Goal: Information Seeking & Learning: Learn about a topic

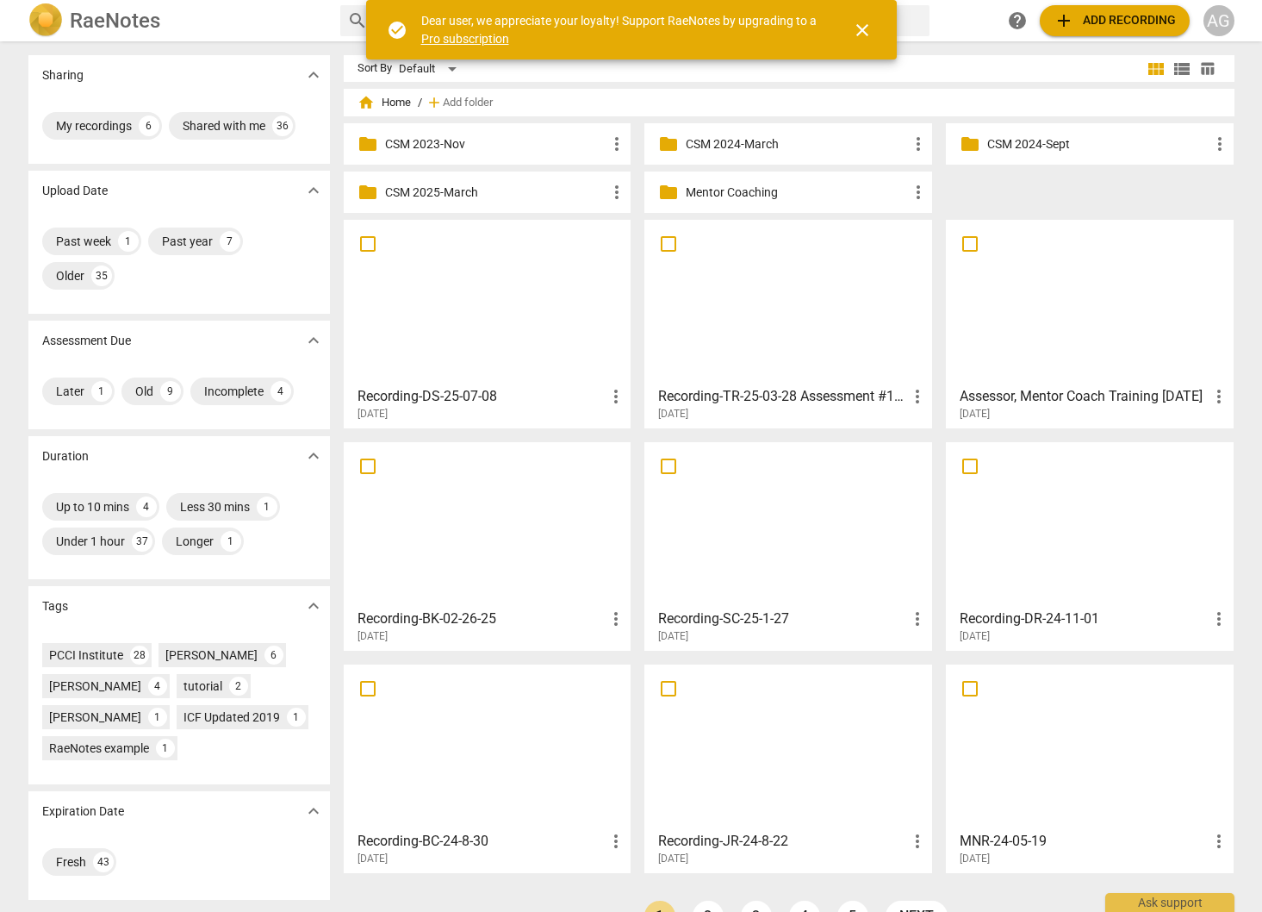
click at [744, 200] on p "Mentor Coaching" at bounding box center [797, 193] width 222 height 18
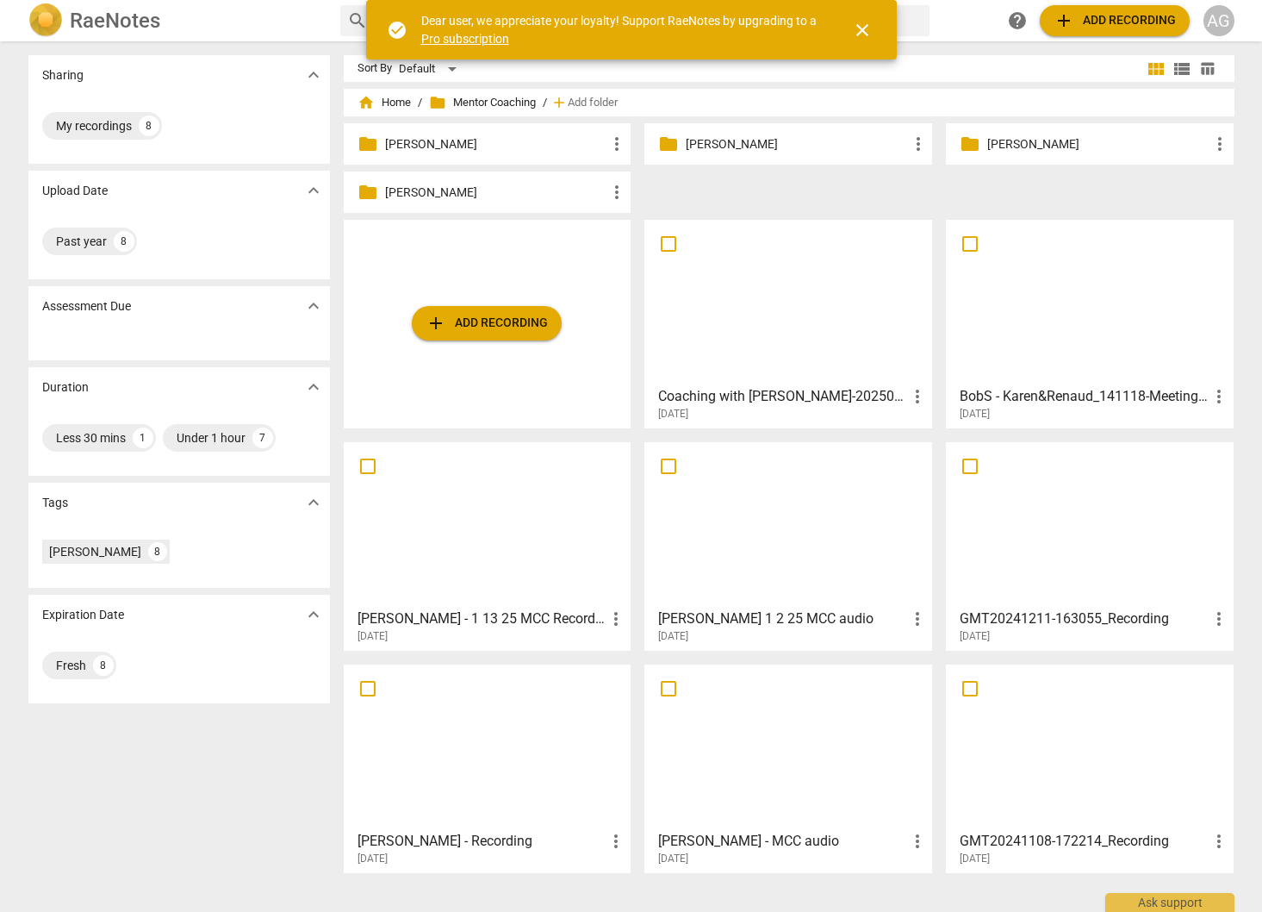
click at [419, 184] on p "[PERSON_NAME]" at bounding box center [496, 193] width 222 height 18
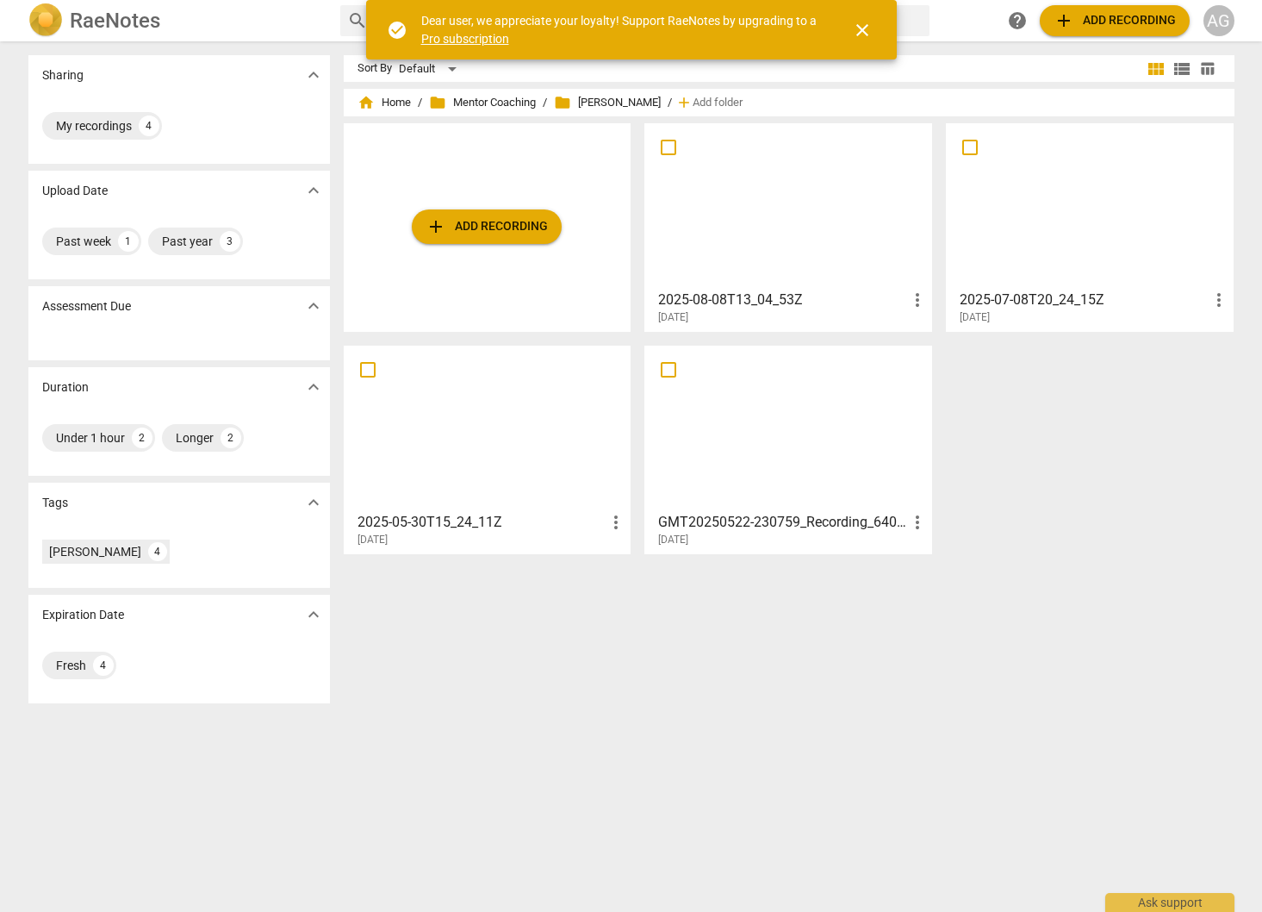
click at [788, 204] on div at bounding box center [789, 205] width 276 height 153
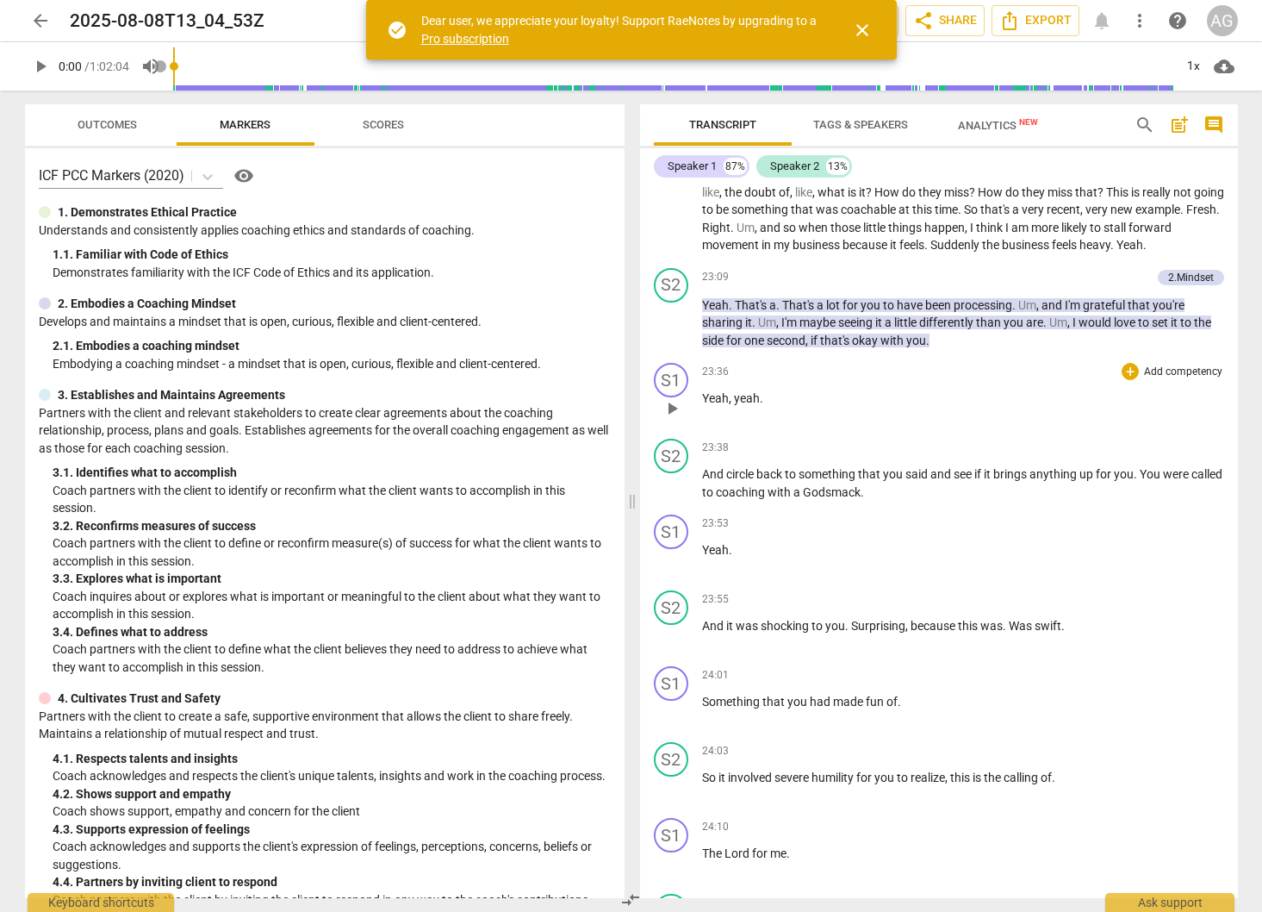
scroll to position [3593, 0]
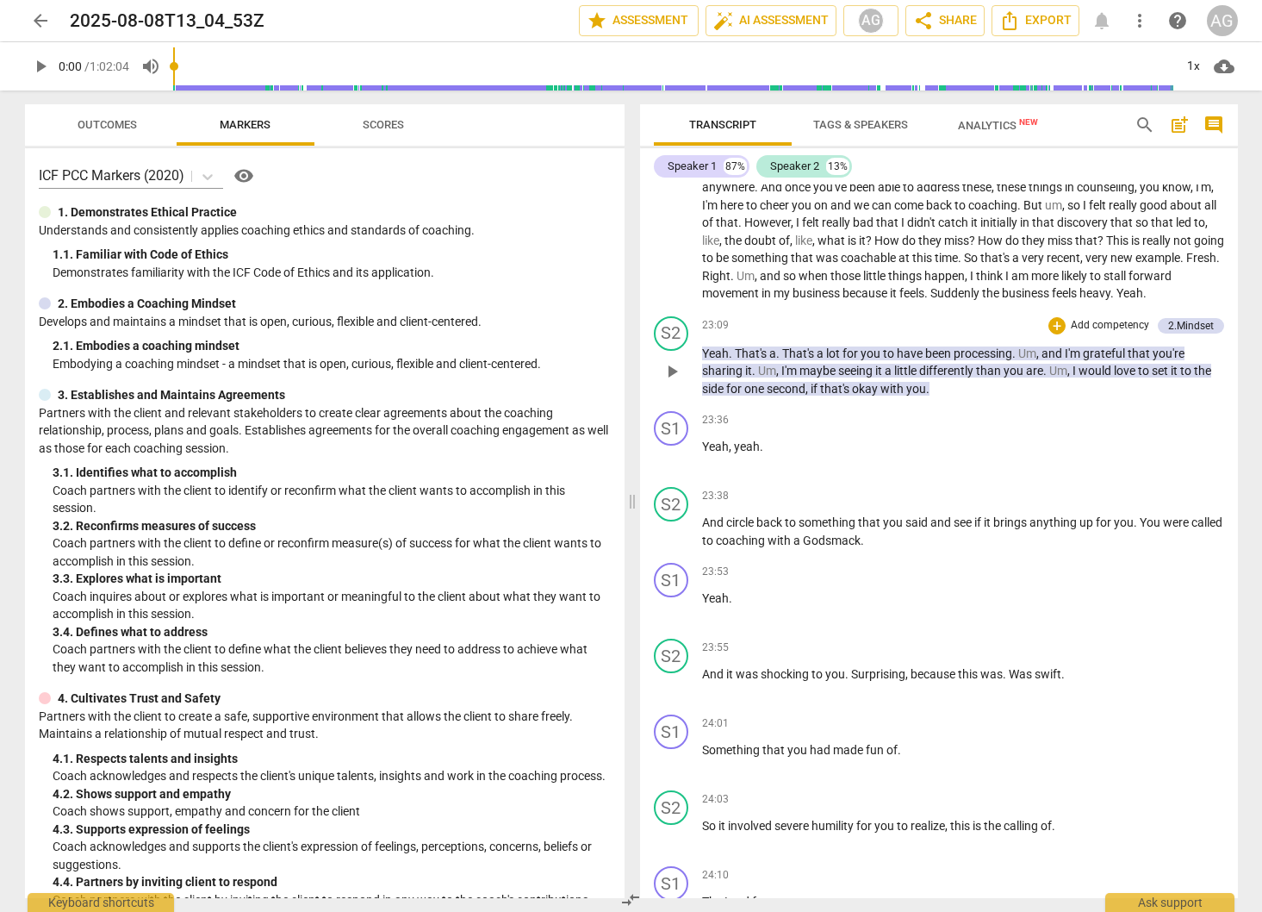
click at [673, 361] on span "play_arrow" at bounding box center [672, 371] width 21 height 21
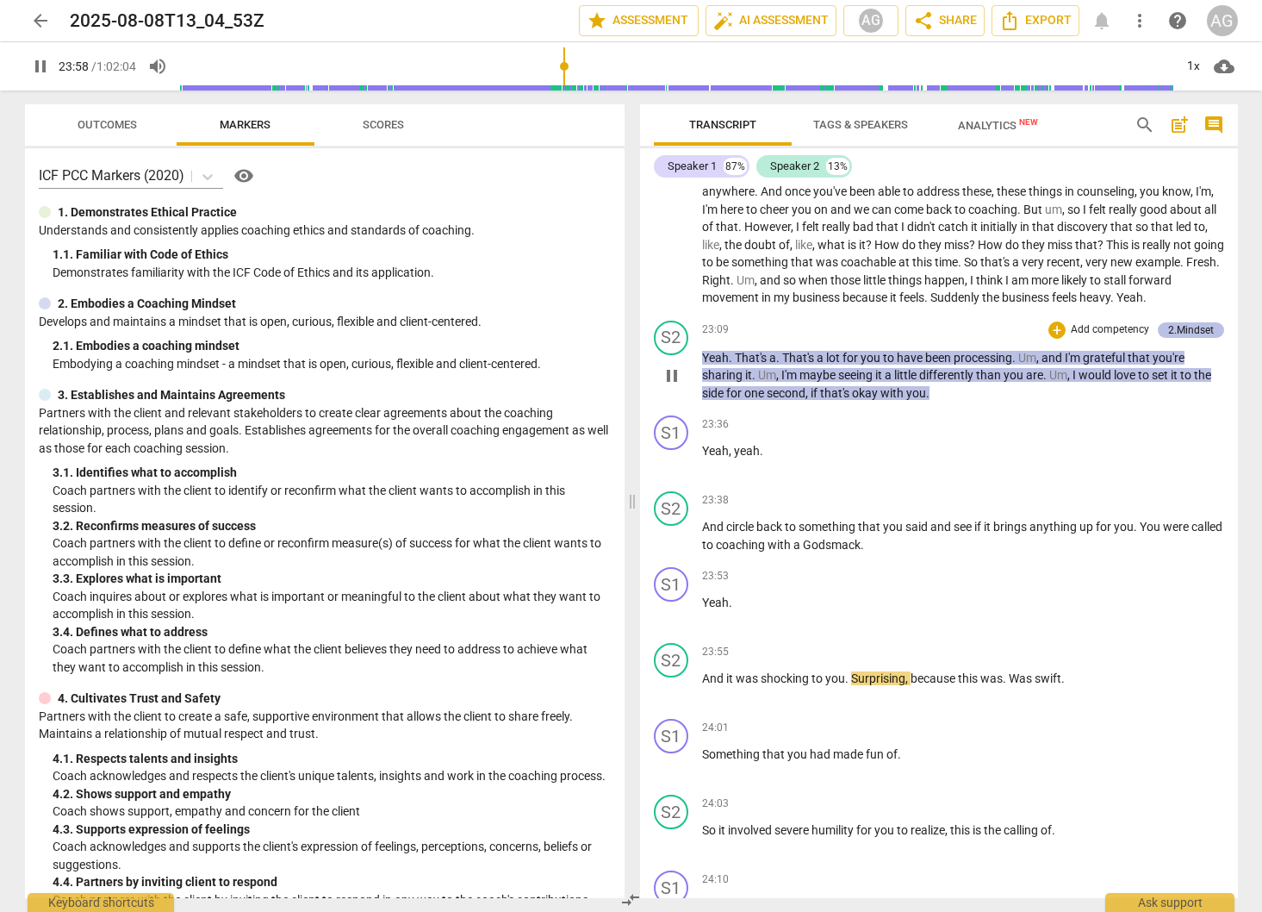
click at [1186, 322] on div "2.Mindset" at bounding box center [1192, 330] width 46 height 16
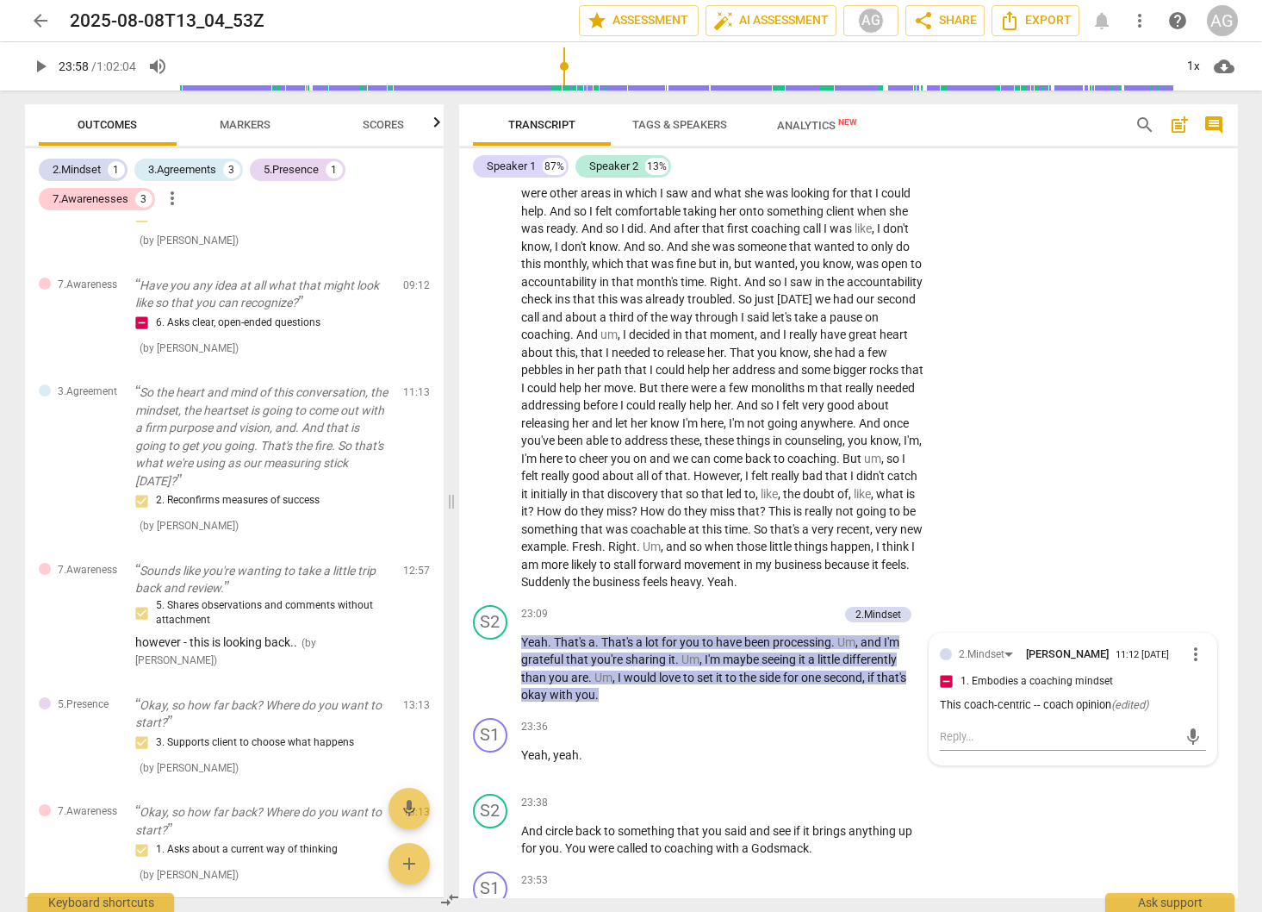
scroll to position [167, 0]
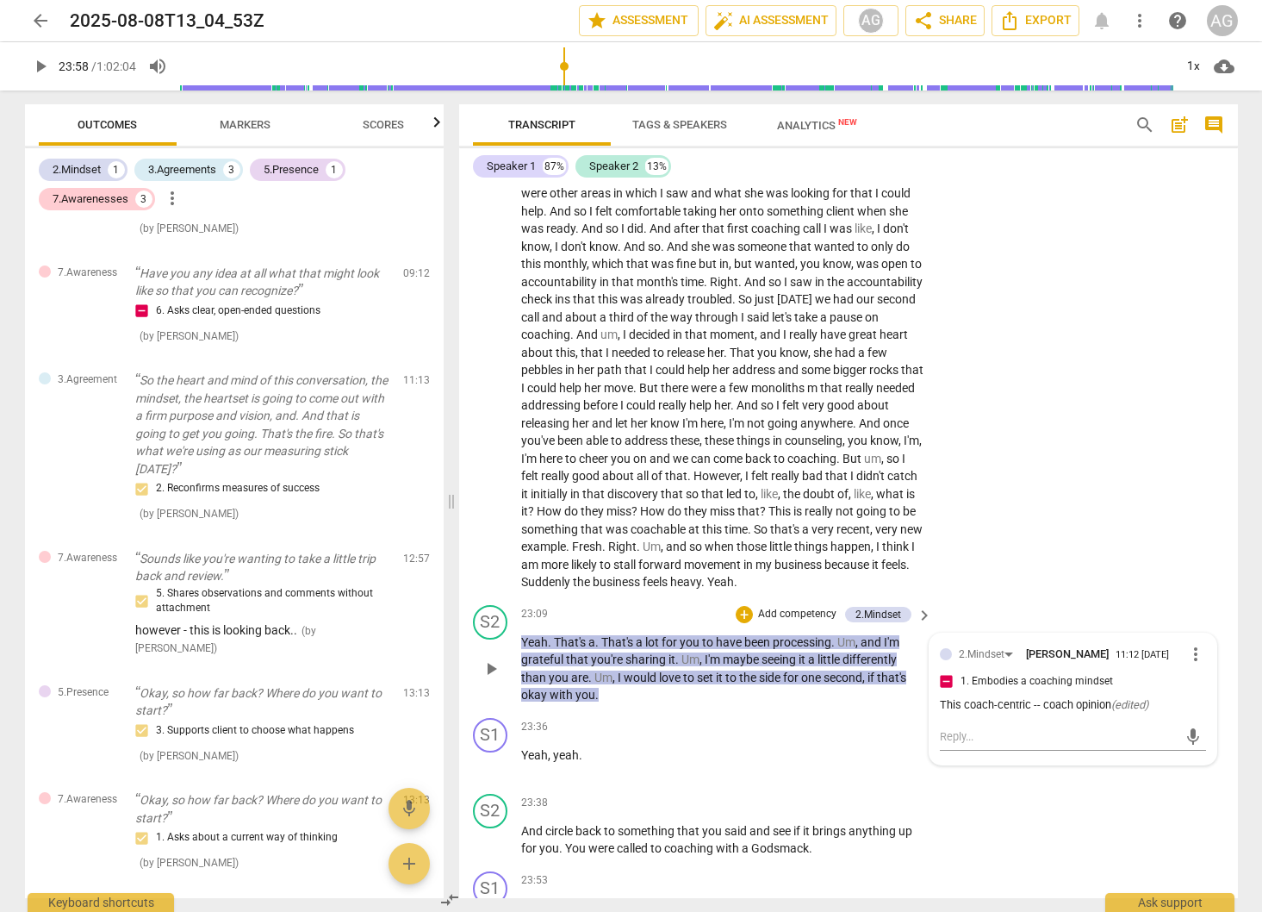
click at [656, 652] on span "sharing" at bounding box center [647, 659] width 43 height 14
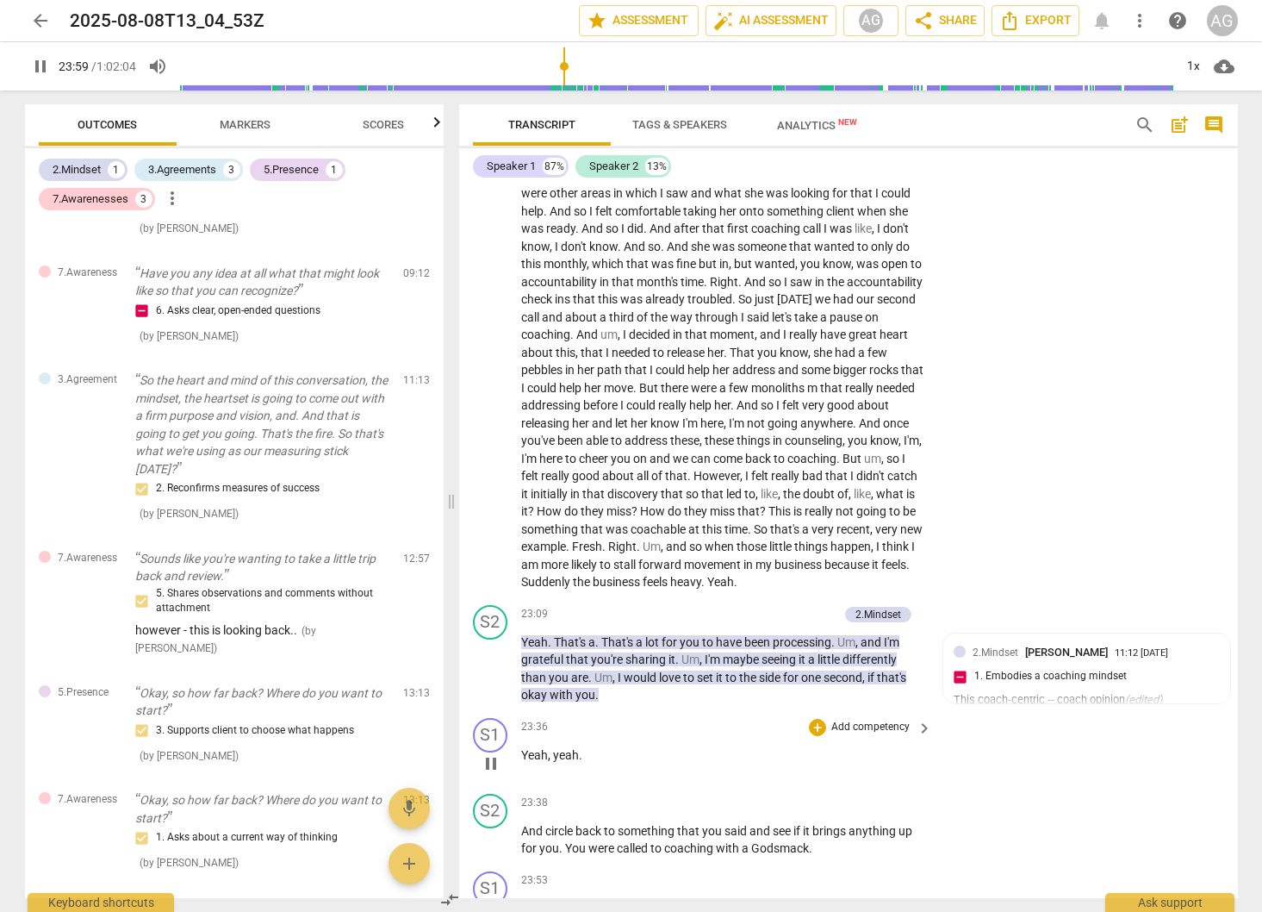
drag, startPoint x: 759, startPoint y: 675, endPoint x: 805, endPoint y: 685, distance: 46.8
click at [761, 718] on div "23:36 + Add competency keyboard_arrow_right" at bounding box center [728, 727] width 414 height 19
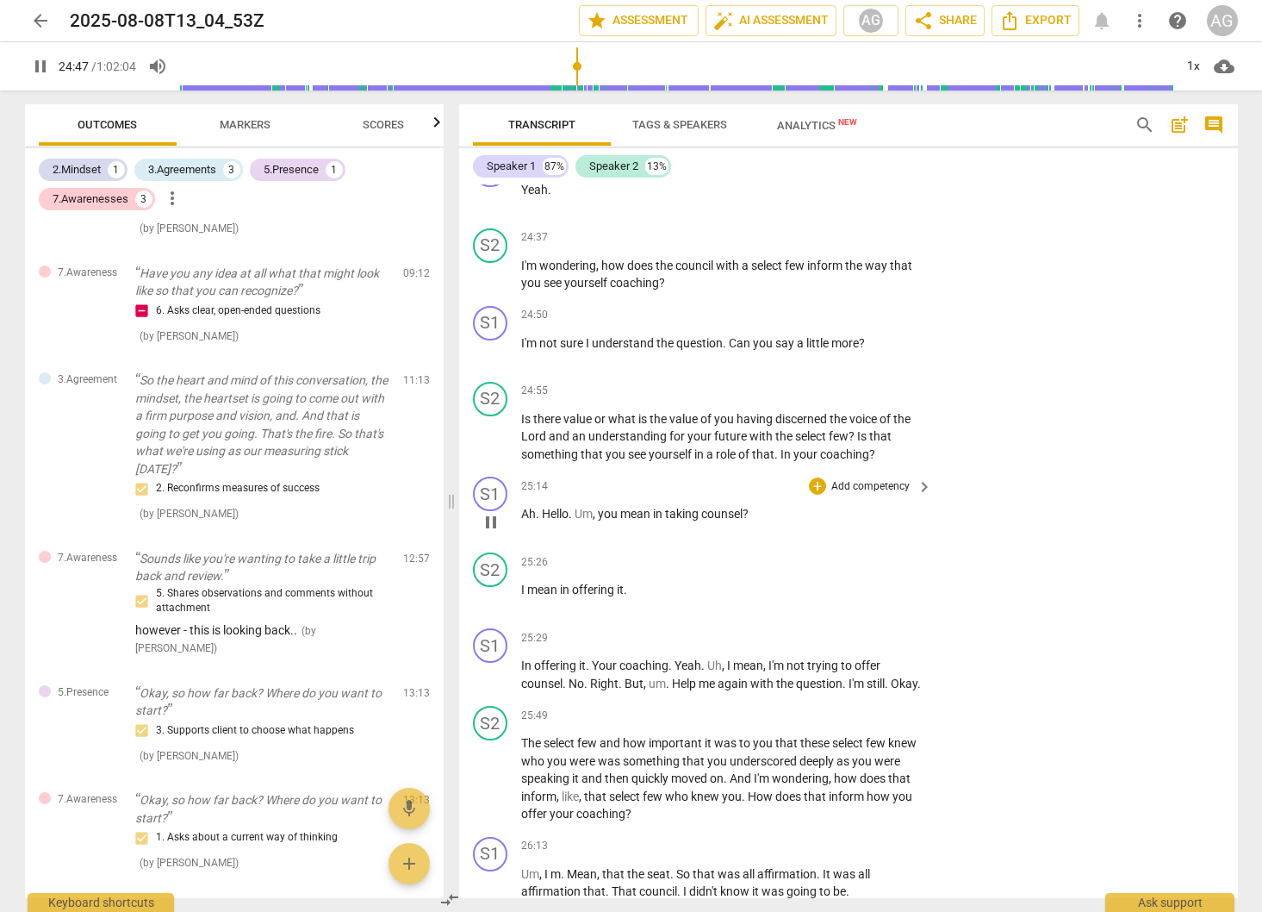
scroll to position [5330, 0]
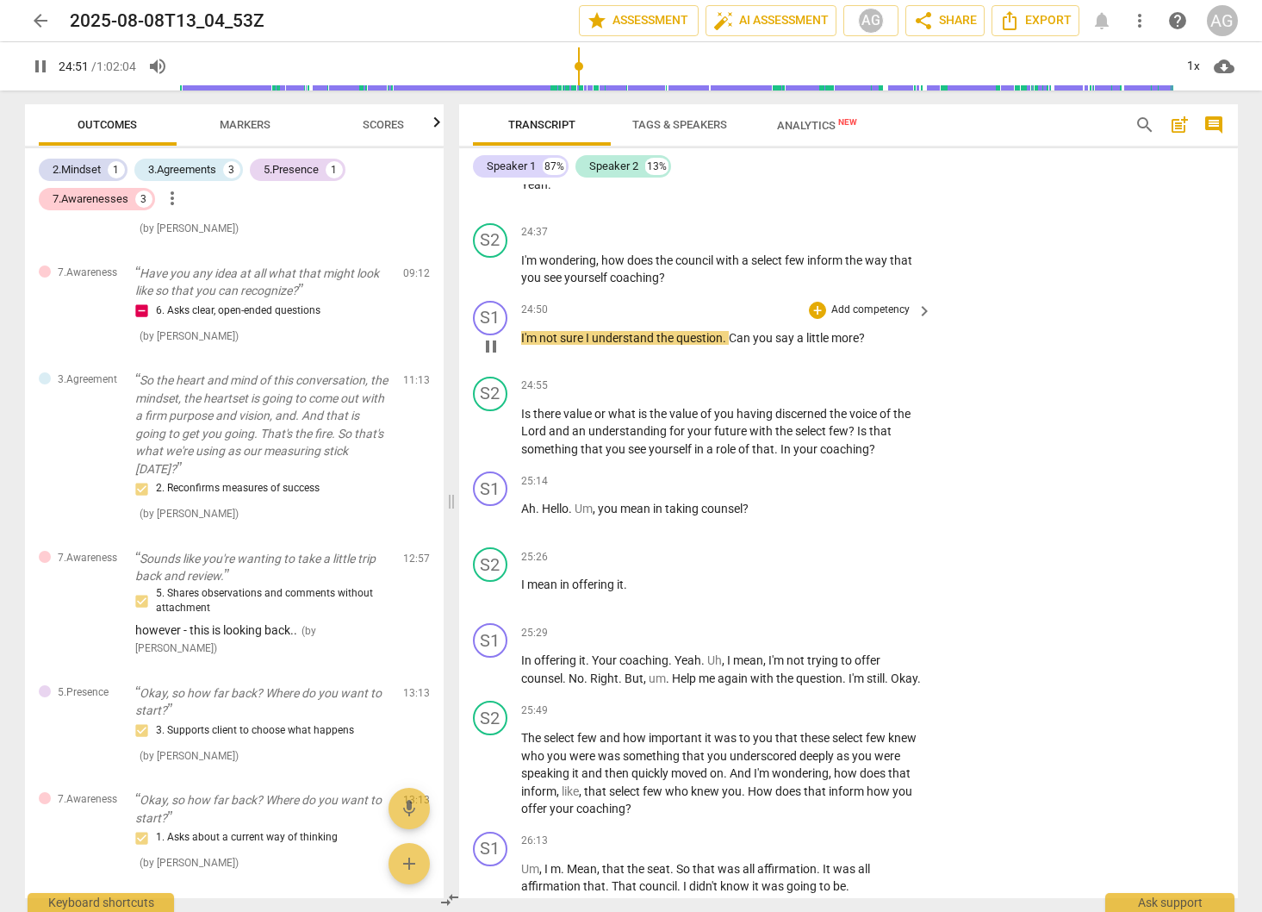
click at [865, 302] on p "Add competency" at bounding box center [871, 310] width 82 height 16
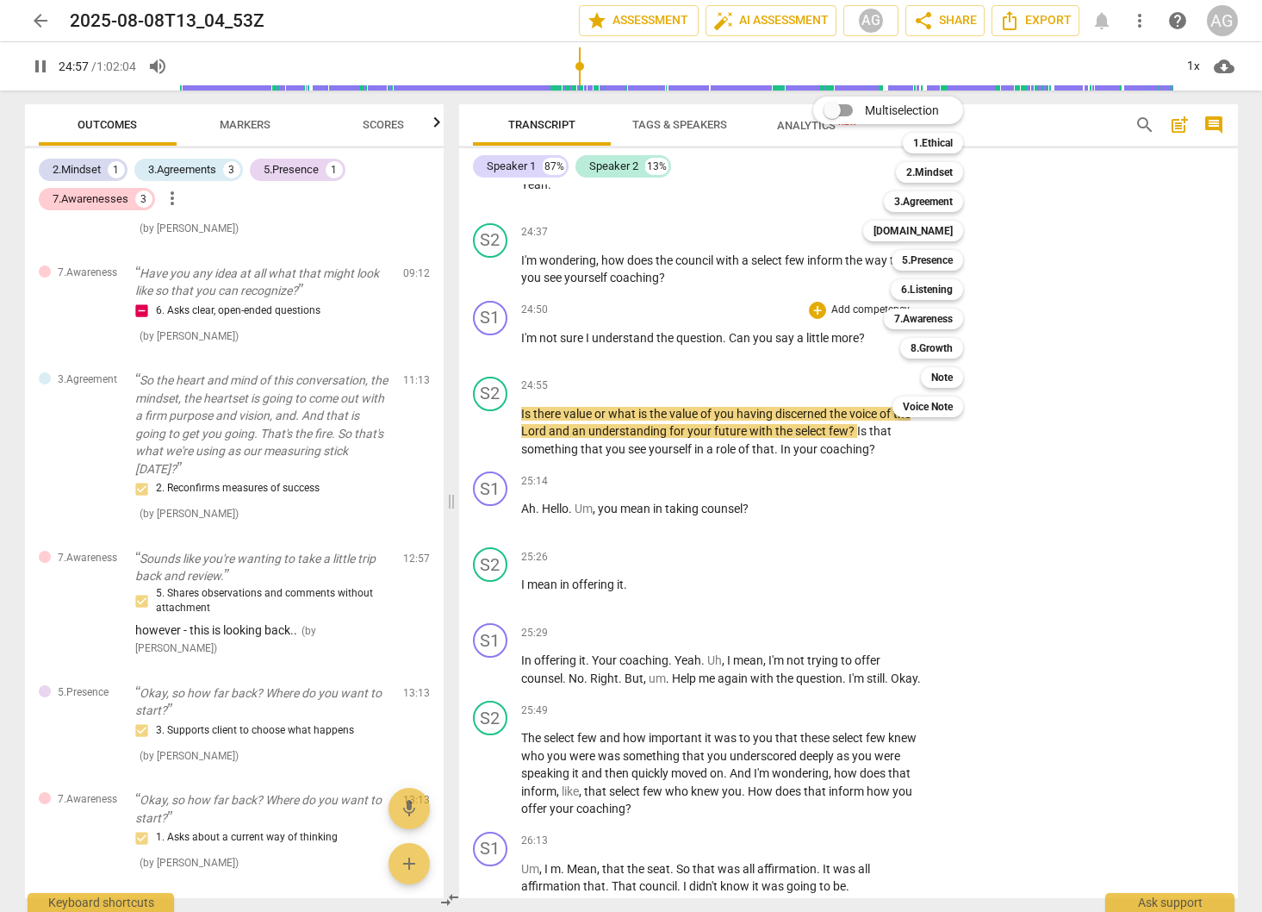
click at [1120, 278] on div at bounding box center [631, 456] width 1262 height 912
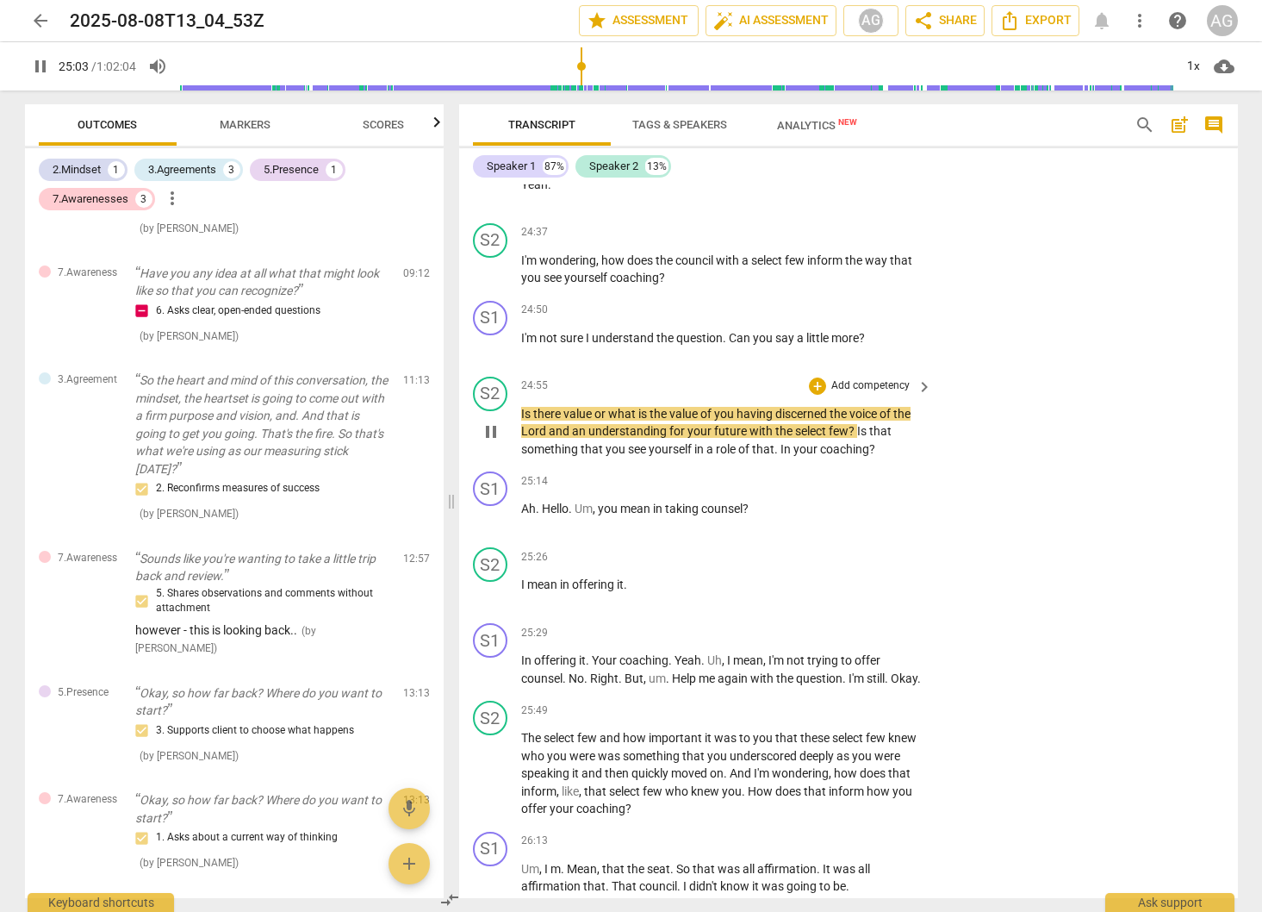
click at [484, 421] on span "pause" at bounding box center [491, 431] width 21 height 21
click at [899, 302] on p "Add competency" at bounding box center [871, 310] width 82 height 16
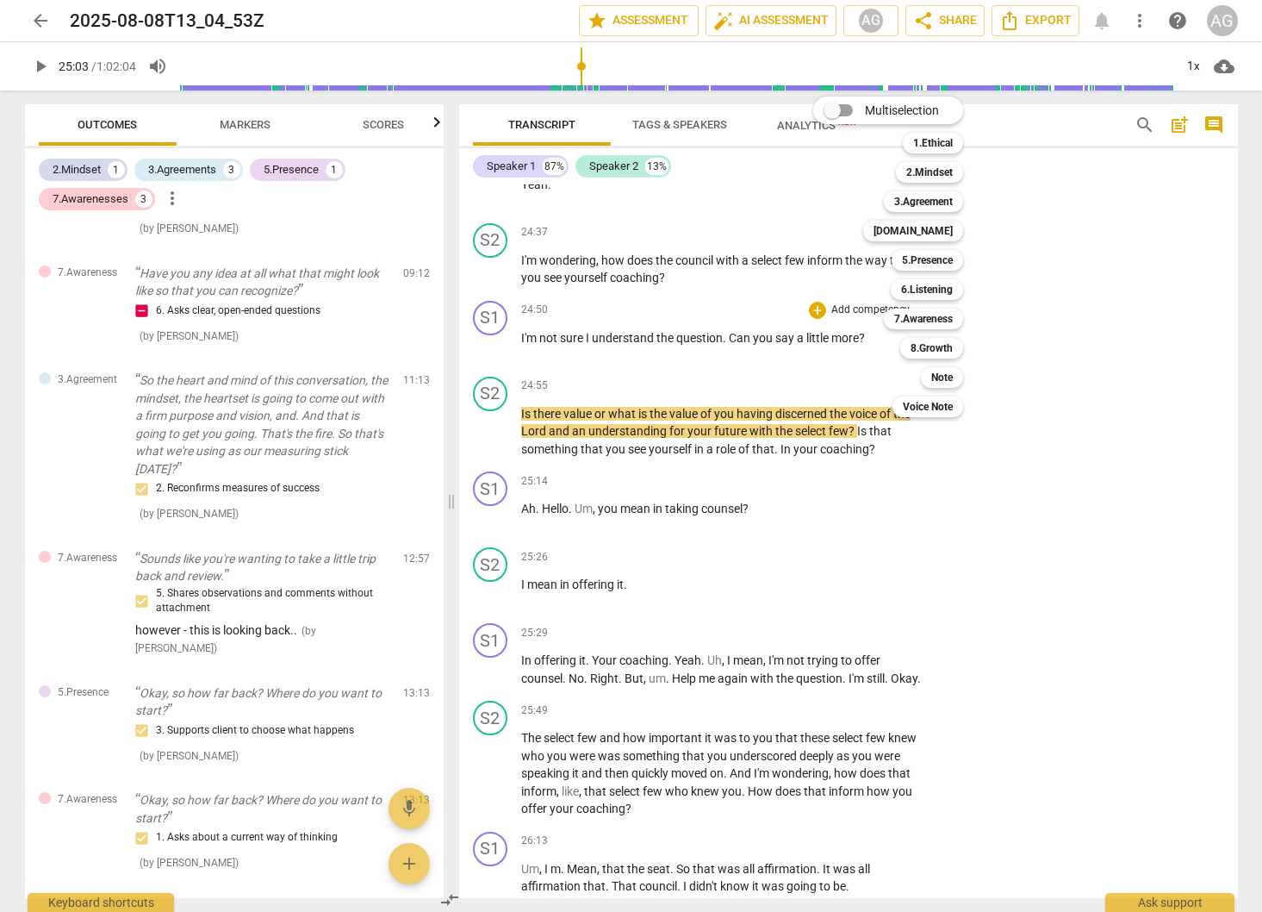
click at [561, 319] on div at bounding box center [631, 456] width 1262 height 912
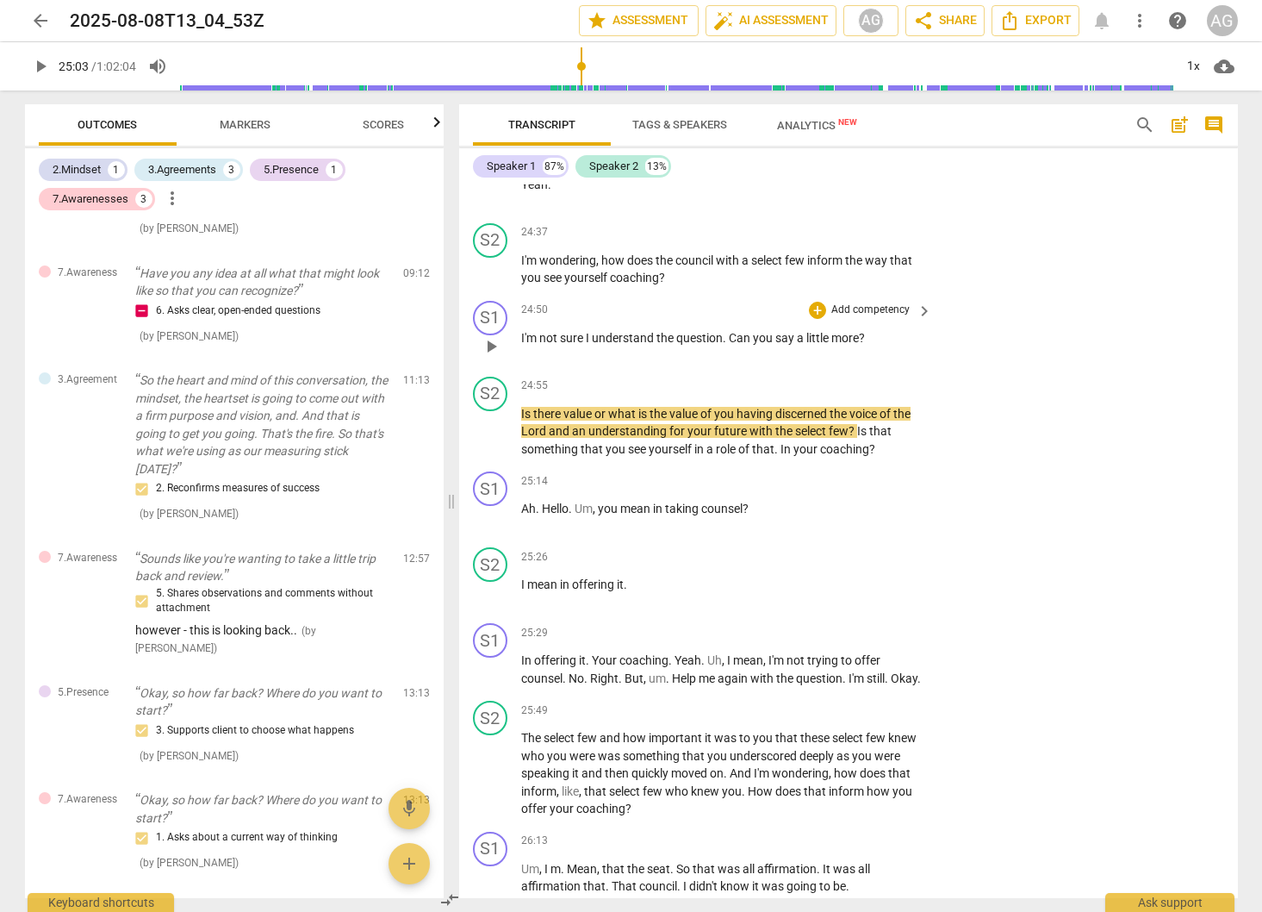
click at [520, 301] on div "S1 play_arrow pause" at bounding box center [497, 332] width 48 height 62
drag, startPoint x: 519, startPoint y: 283, endPoint x: 689, endPoint y: 280, distance: 170.6
click at [688, 294] on div "S1 play_arrow pause 24:50 + Add competency keyboard_arrow_right I'm not sure I …" at bounding box center [848, 332] width 779 height 76
drag, startPoint x: 873, startPoint y: 282, endPoint x: 505, endPoint y: 286, distance: 368.0
click at [505, 294] on div "S1 play_arrow pause 24:50 + Add competency keyboard_arrow_right I'm not sure I …" at bounding box center [848, 332] width 779 height 76
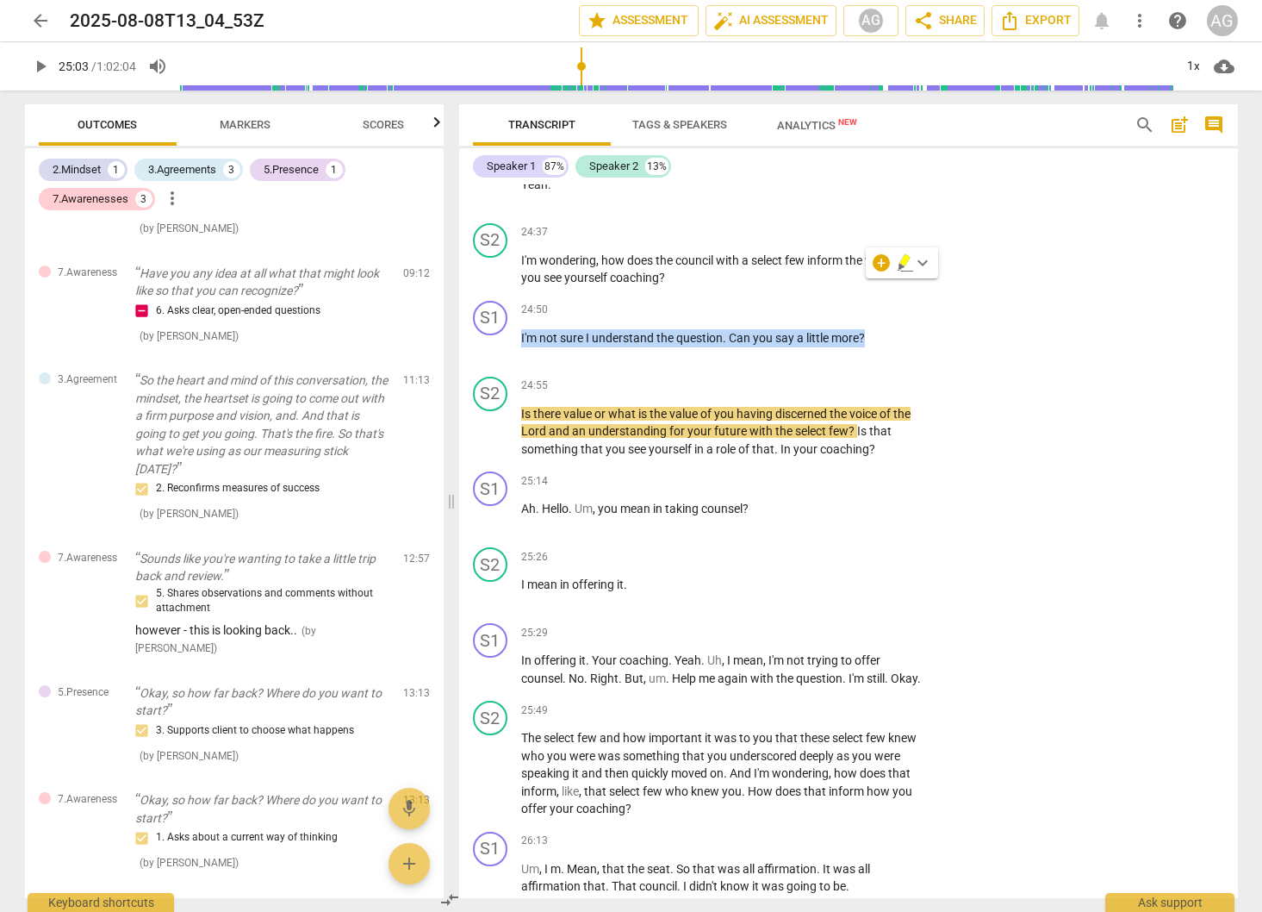
click at [903, 264] on icon "button" at bounding box center [905, 260] width 10 height 12
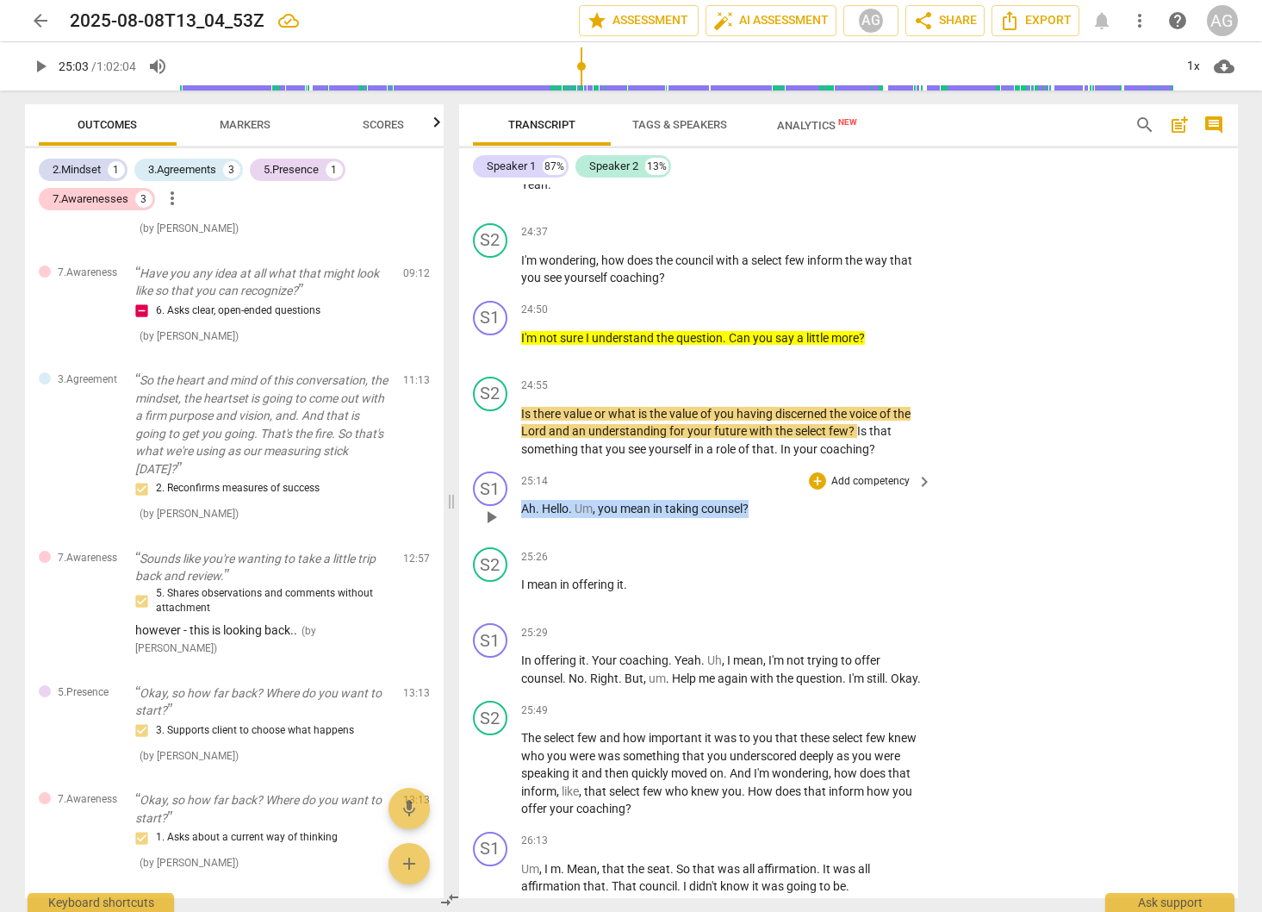
drag, startPoint x: 764, startPoint y: 454, endPoint x: 530, endPoint y: 451, distance: 234.4
click at [521, 500] on p "Ah . Hello . Um , you mean in taking counsel ?" at bounding box center [722, 509] width 403 height 18
click at [786, 433] on icon "button" at bounding box center [790, 431] width 10 height 12
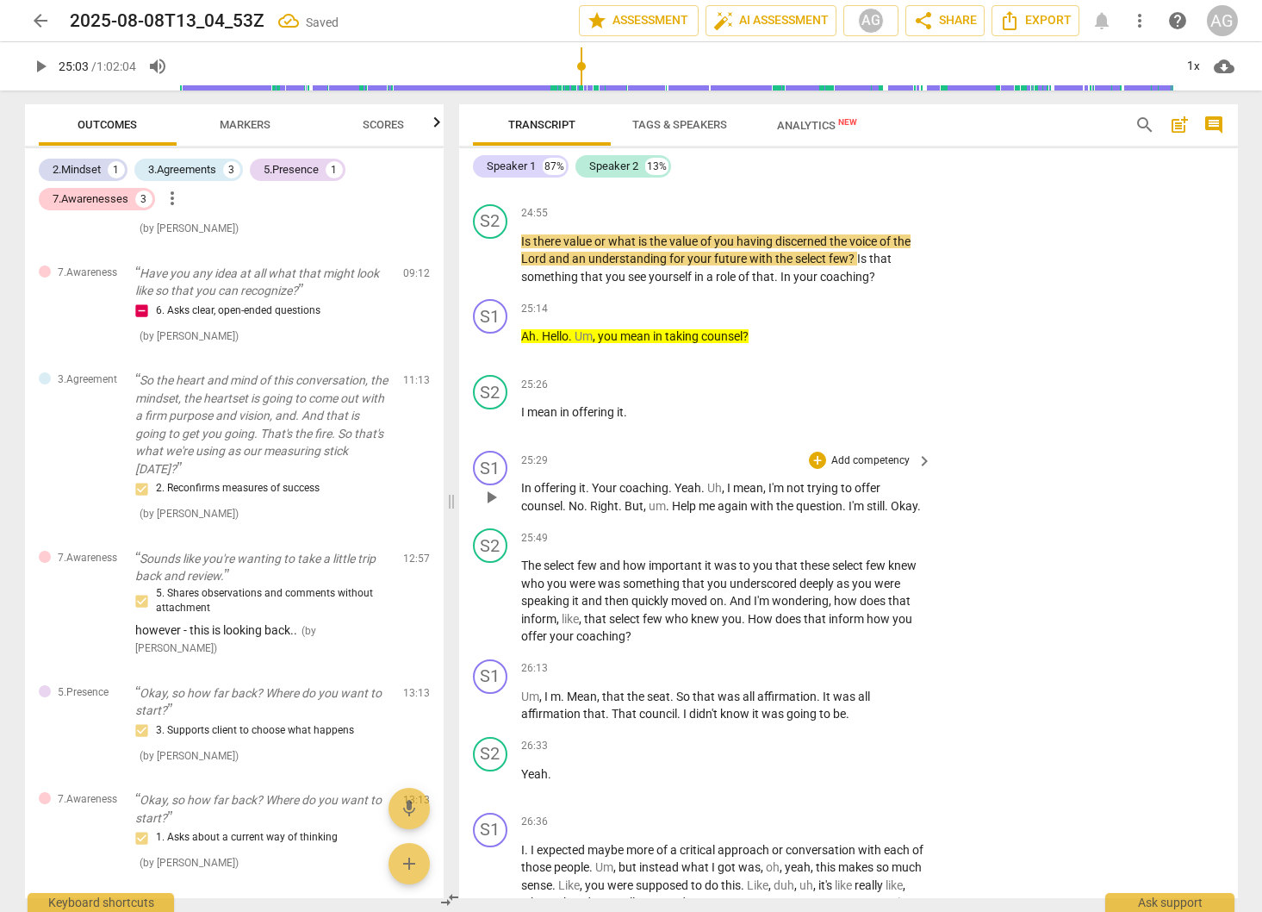
scroll to position [5514, 0]
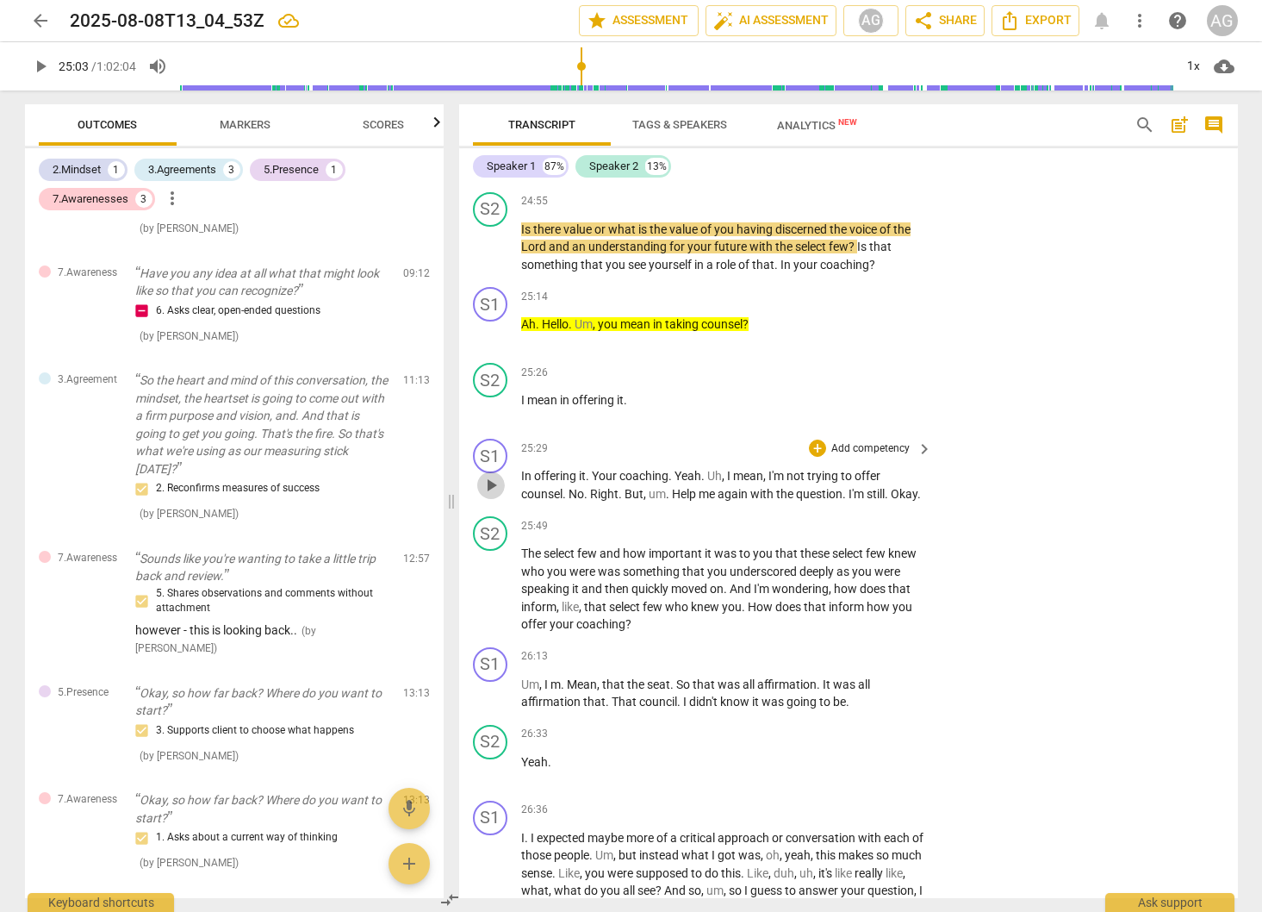
click at [487, 475] on span "play_arrow" at bounding box center [491, 485] width 21 height 21
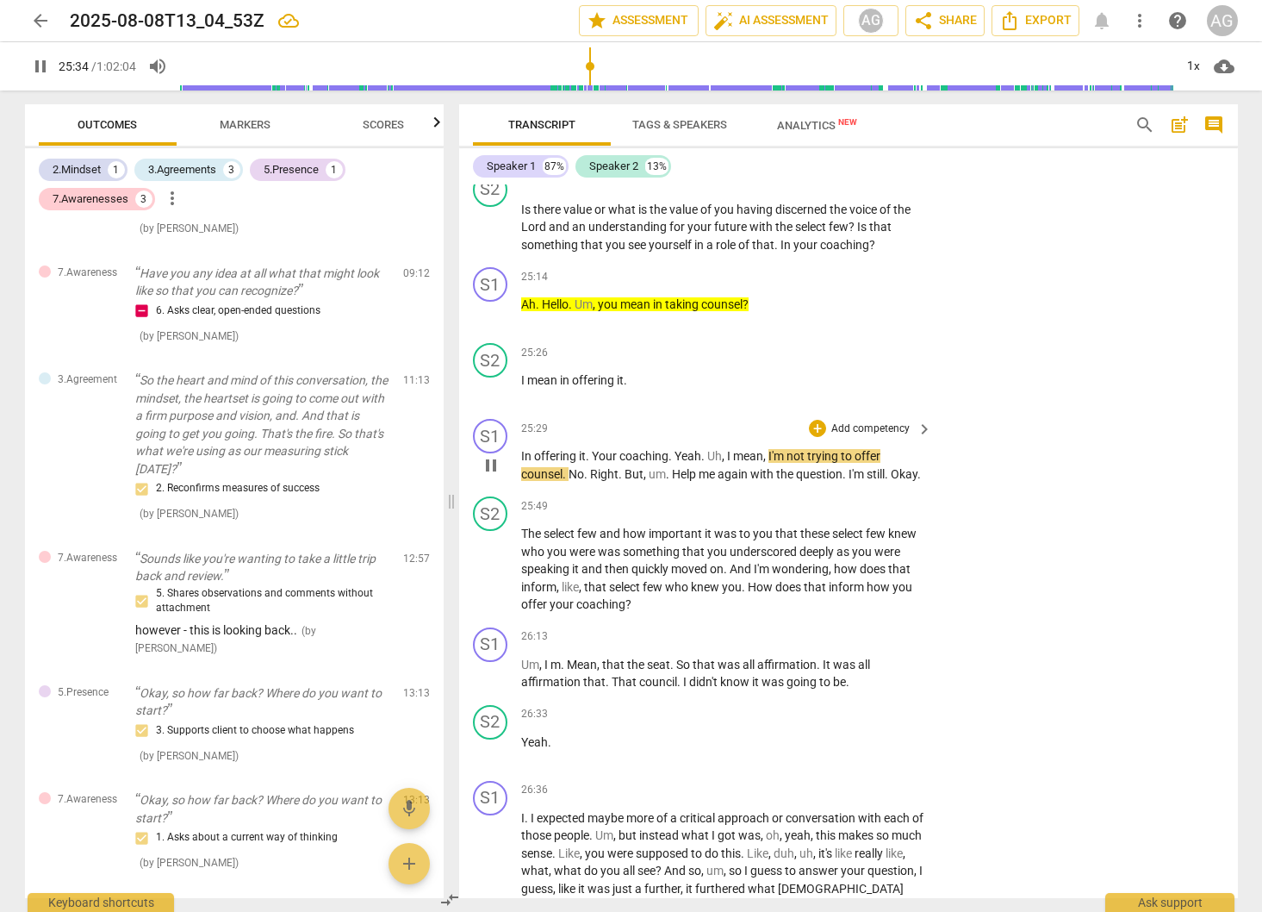
scroll to position [5554, 0]
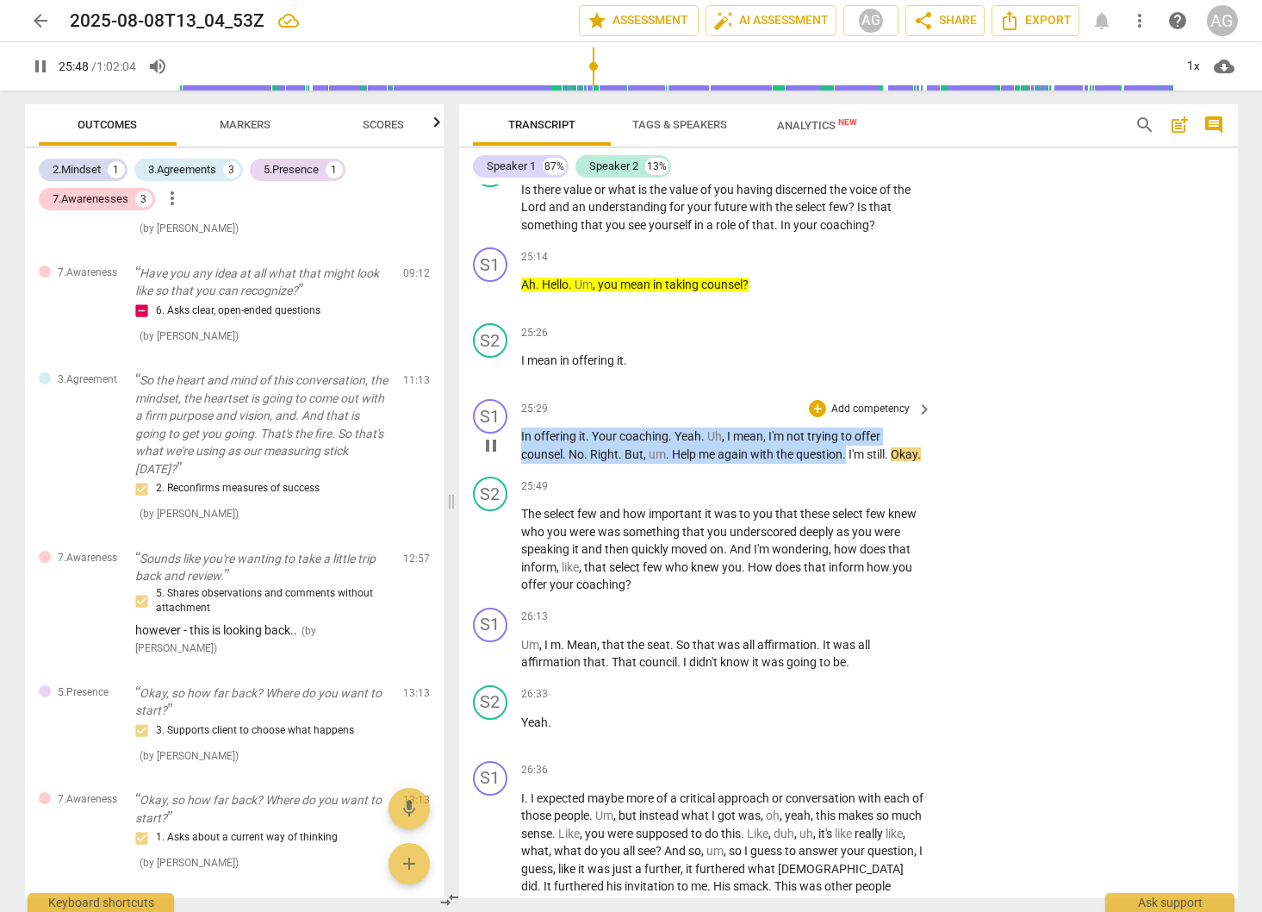
drag, startPoint x: 521, startPoint y: 382, endPoint x: 847, endPoint y: 401, distance: 326.3
click at [847, 427] on p "In offering it . Your coaching . Yeah . Uh , I mean , I'm not trying to offer c…" at bounding box center [722, 444] width 403 height 35
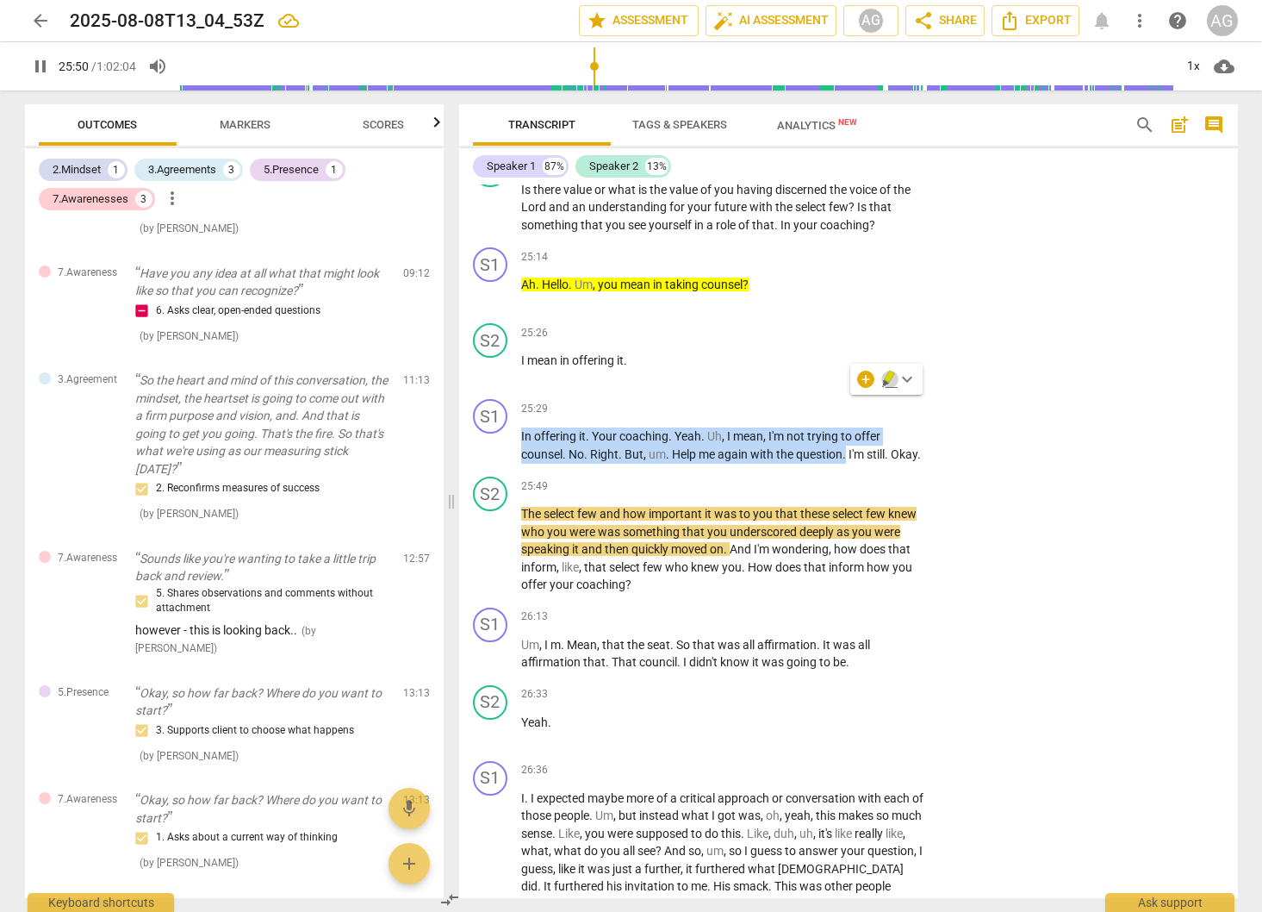
click at [890, 379] on icon "button" at bounding box center [889, 377] width 10 height 12
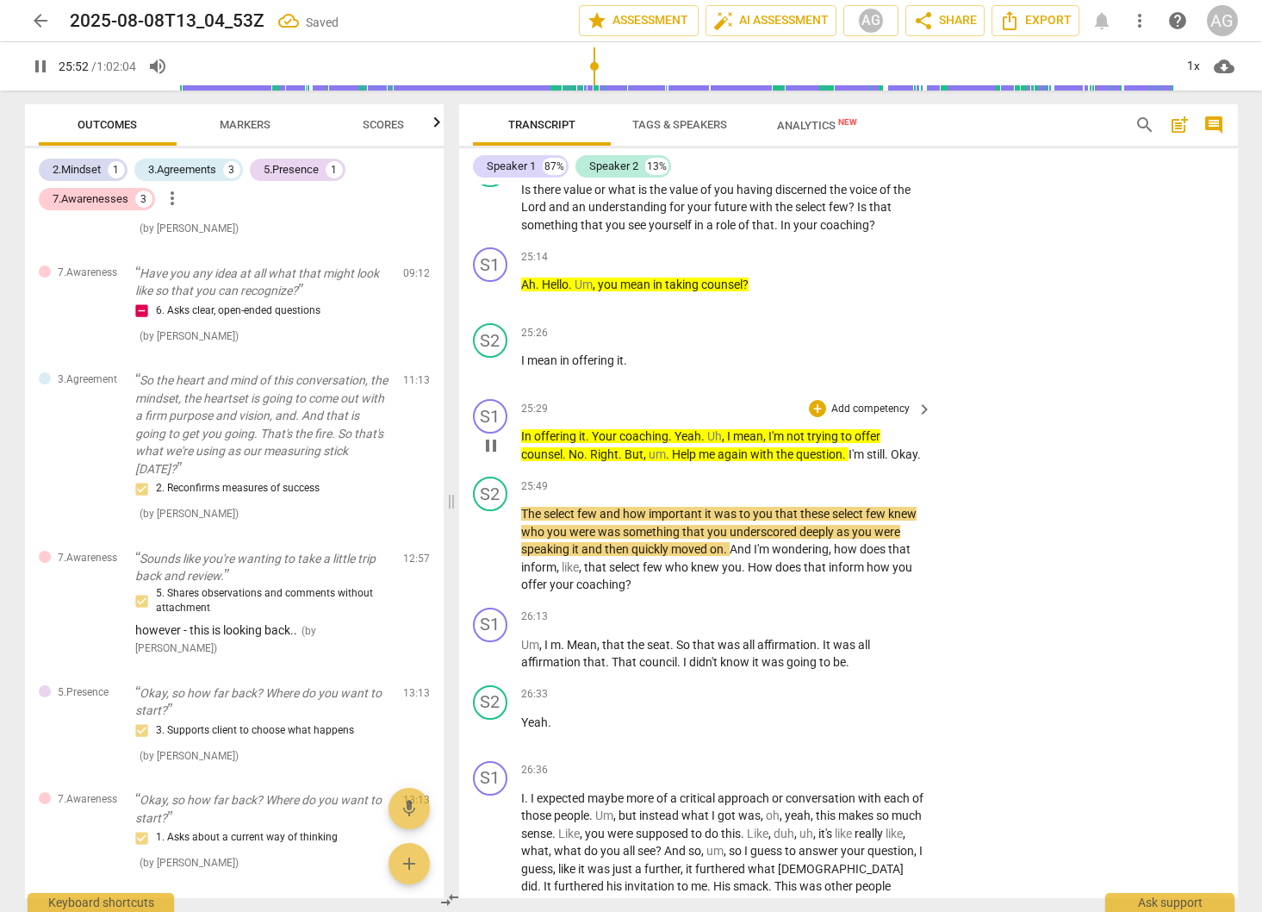
click at [1013, 414] on div "S1 play_arrow pause 25:29 + Add competency keyboard_arrow_right In offering it …" at bounding box center [848, 431] width 779 height 78
click at [1030, 680] on div "S2 play_arrow pause 26:33 + Add competency keyboard_arrow_right Yeah ." at bounding box center [848, 716] width 779 height 76
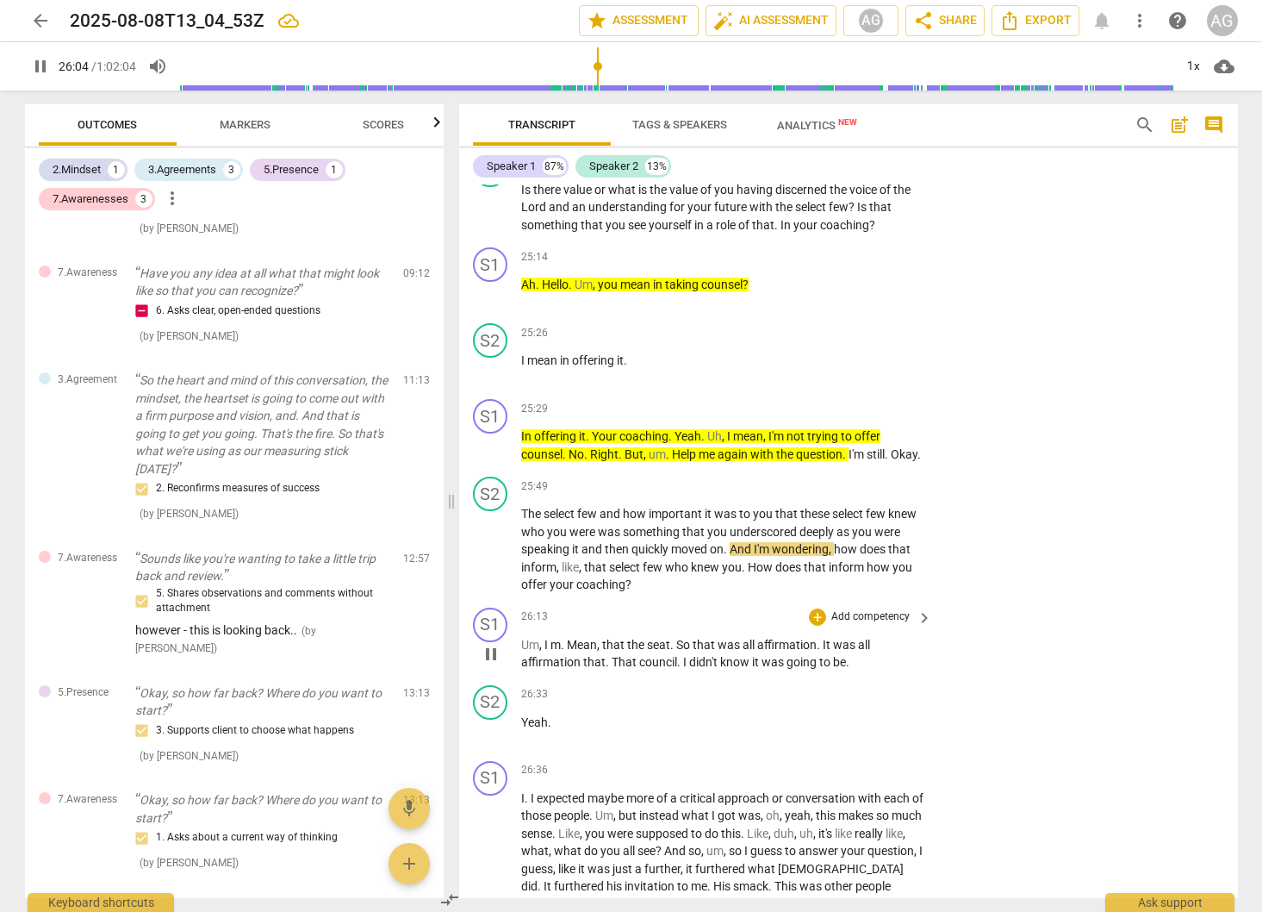
click at [524, 638] on span "Um" at bounding box center [530, 645] width 18 height 14
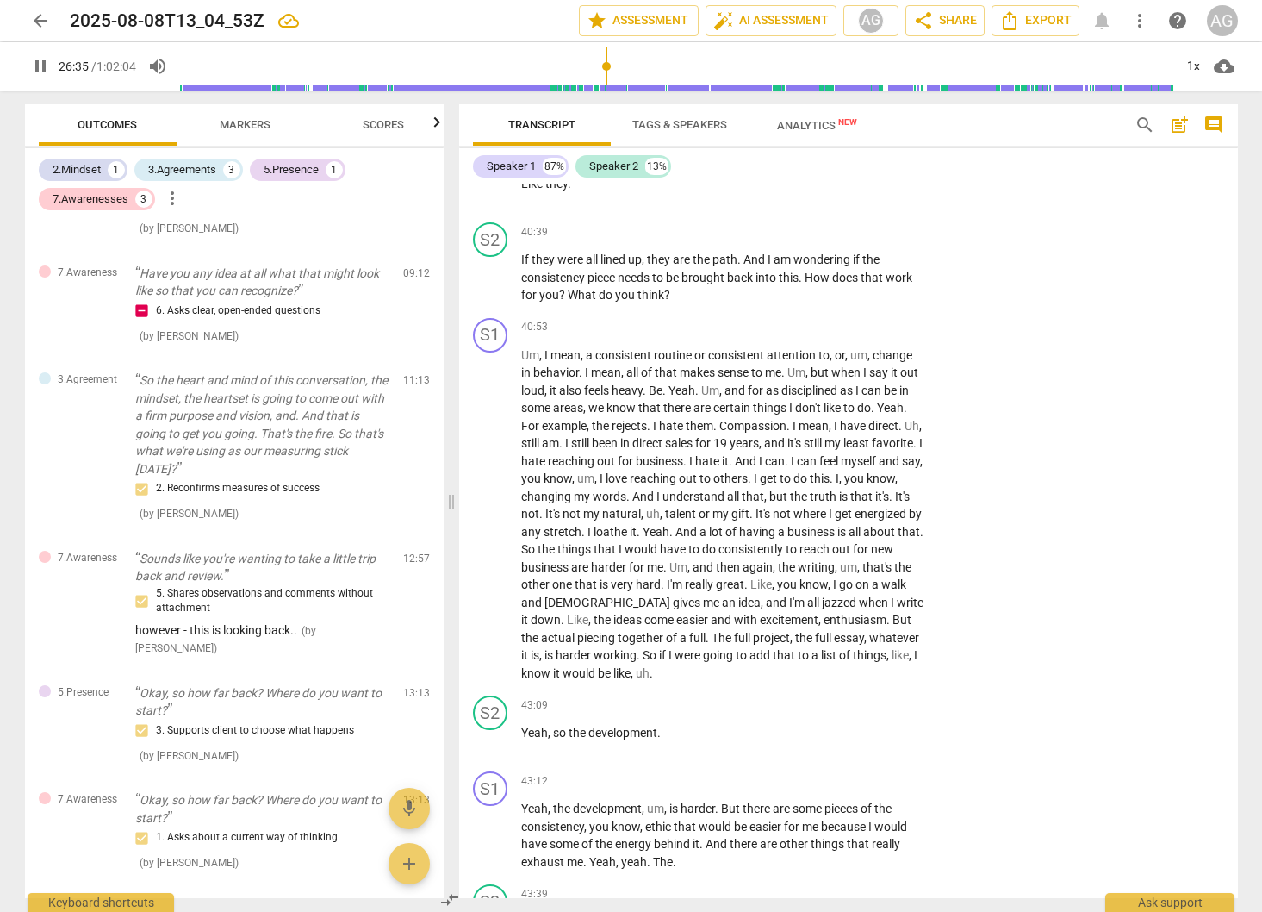
scroll to position [8963, 0]
click at [541, 723] on span "Yeah" at bounding box center [534, 730] width 27 height 14
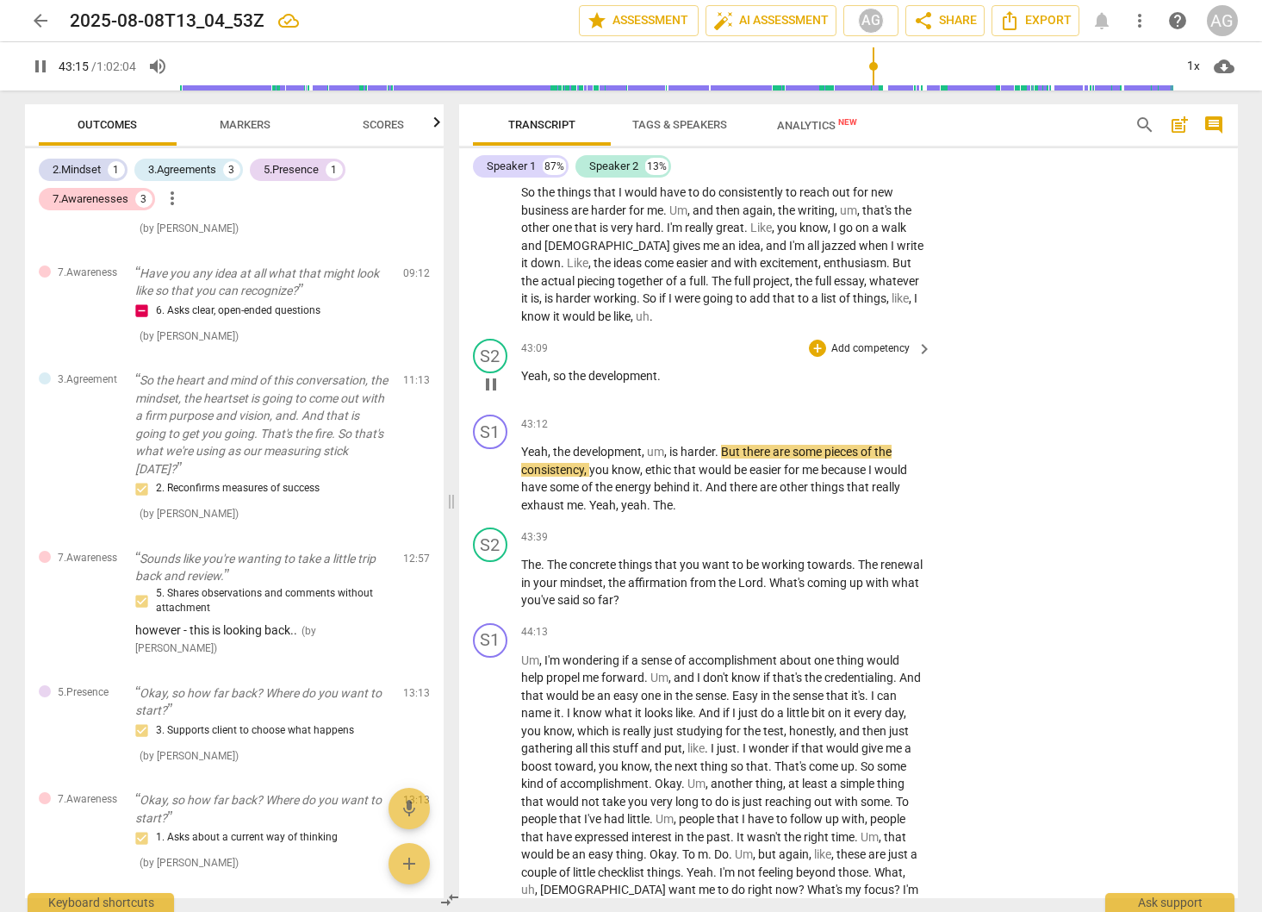
scroll to position [9321, 0]
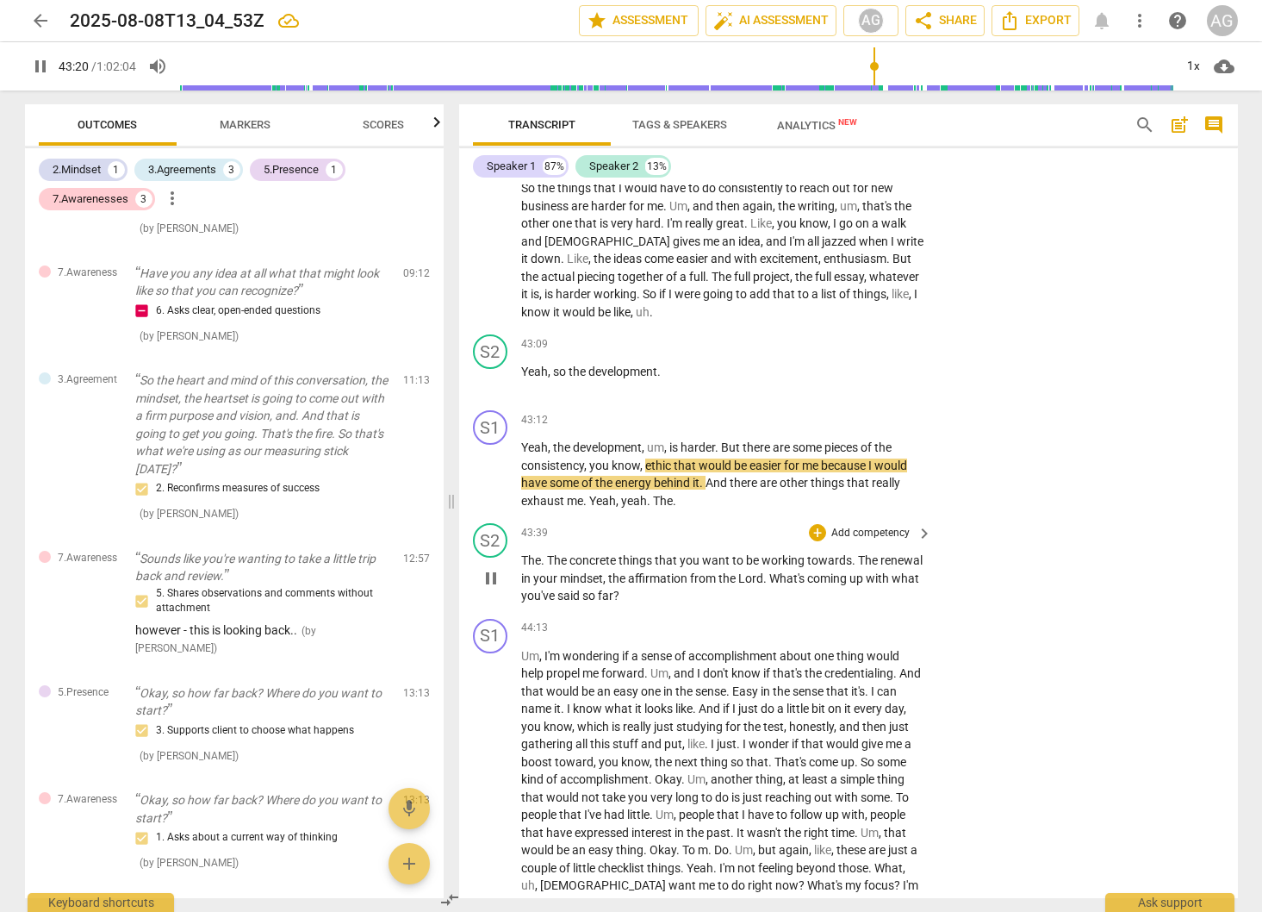
click at [557, 553] on span "The" at bounding box center [558, 560] width 22 height 14
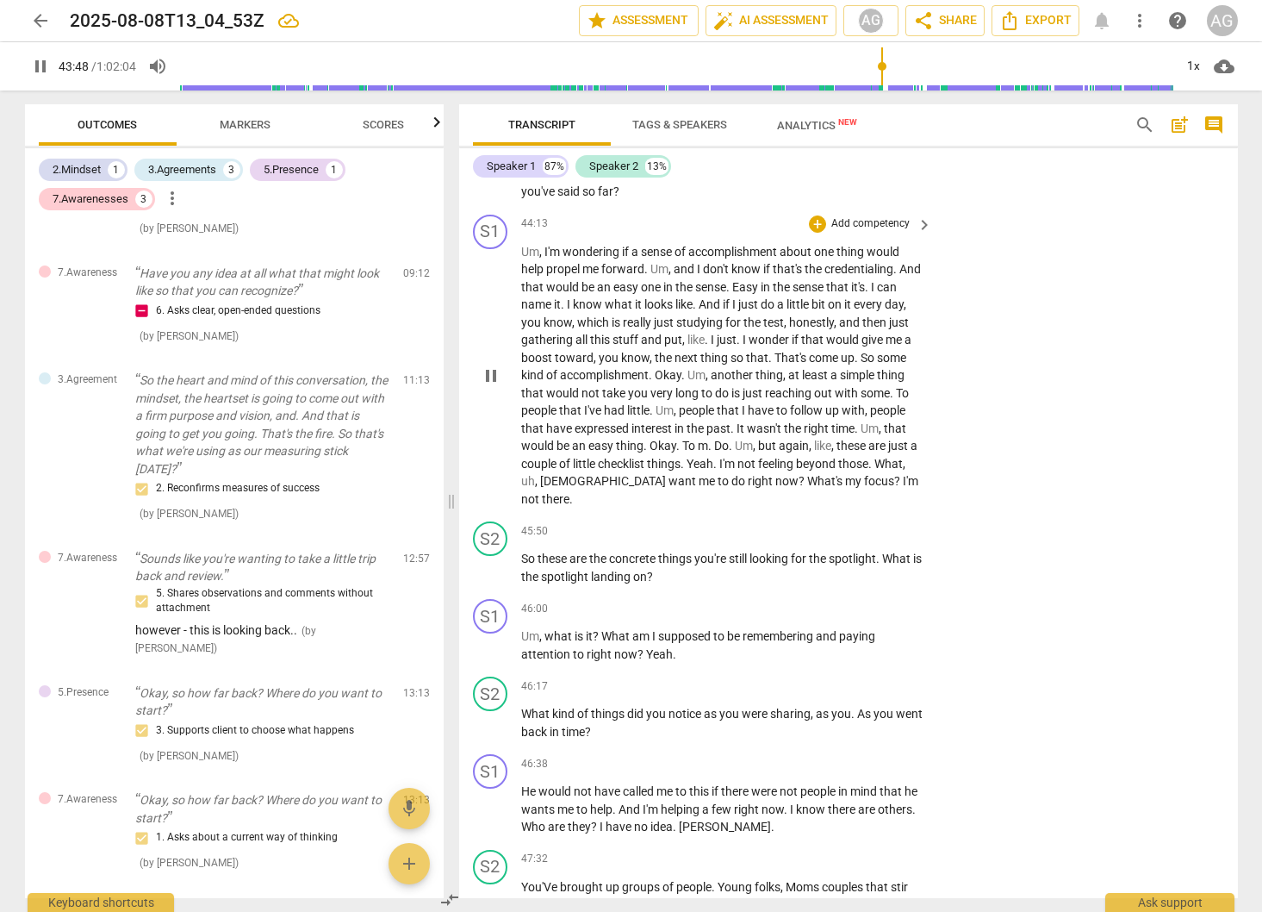
scroll to position [9807, 0]
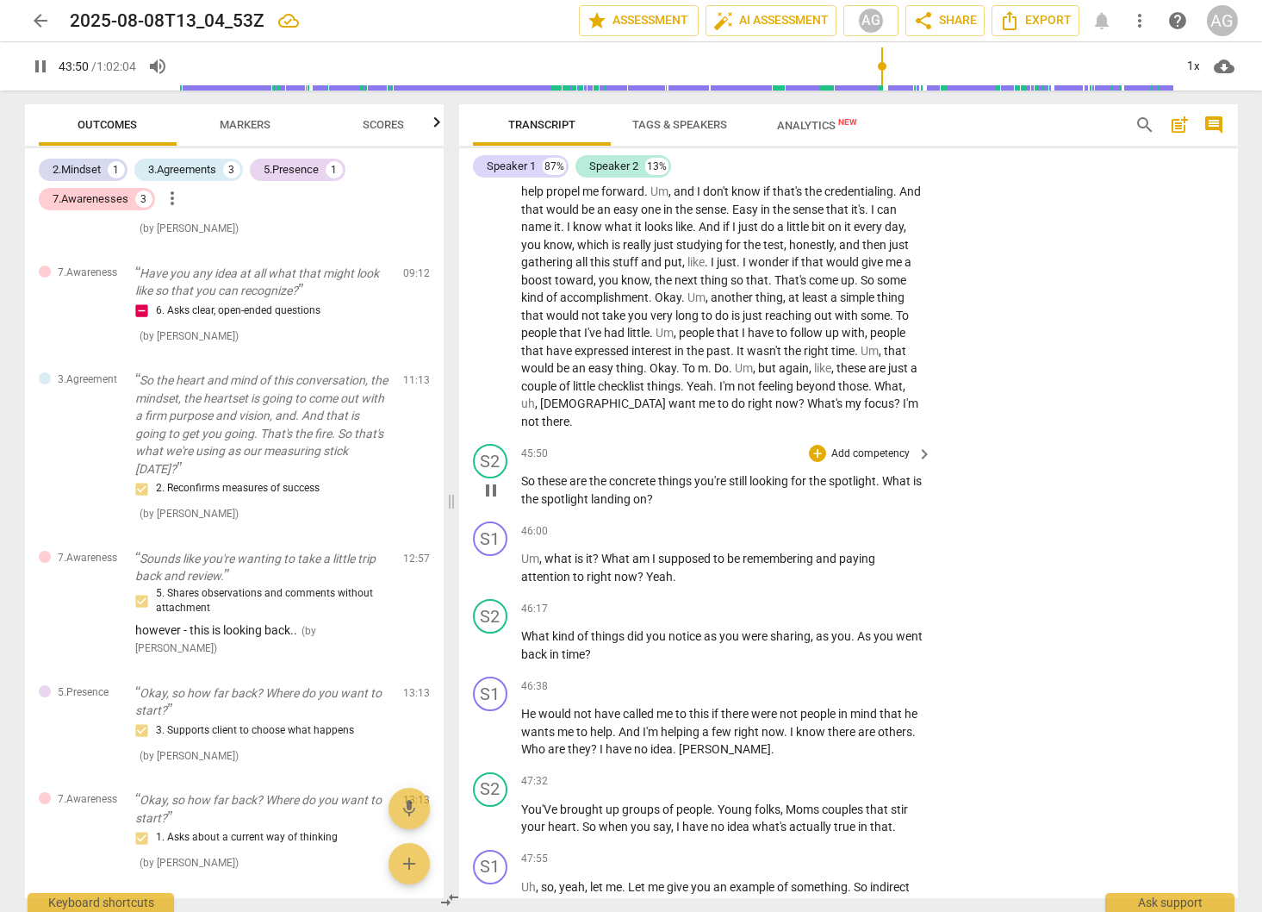
click at [527, 474] on span "So" at bounding box center [529, 481] width 16 height 14
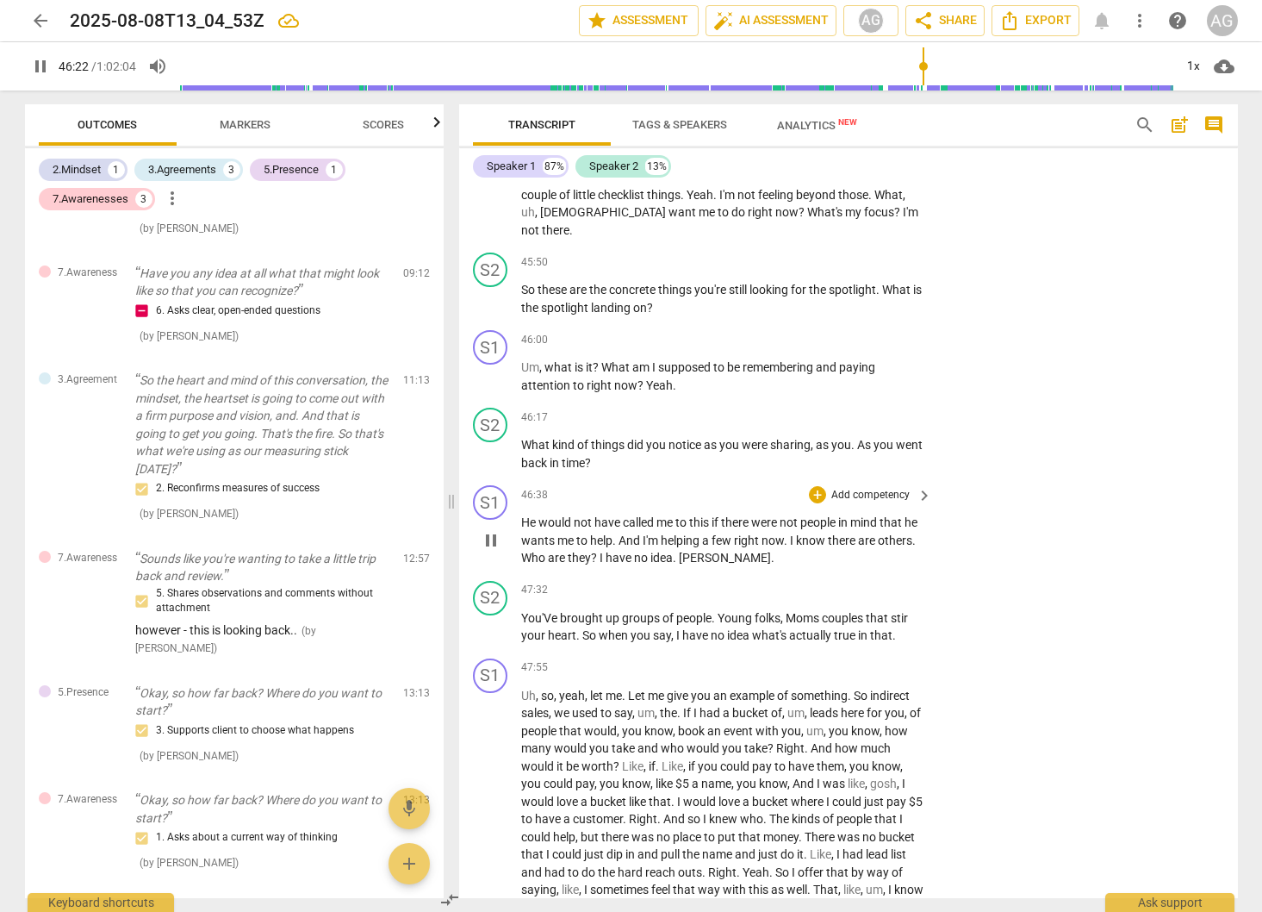
scroll to position [9995, 0]
click at [496, 443] on span "pause" at bounding box center [491, 453] width 21 height 21
type input "2790"
